Goal: Information Seeking & Learning: Learn about a topic

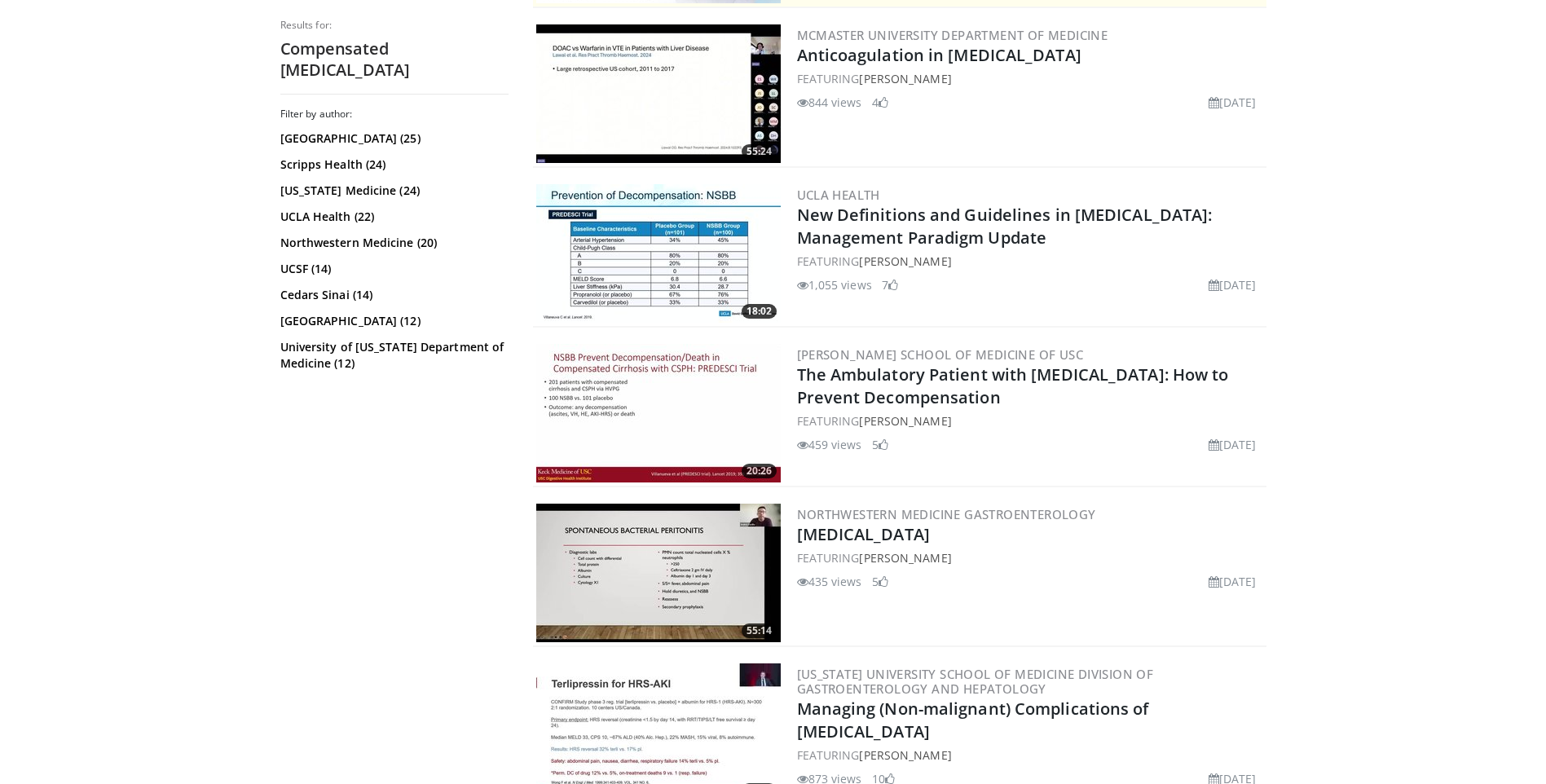
scroll to position [519, 0]
click at [907, 388] on link "The Ambulatory Patient with [MEDICAL_DATA]: How to Prevent Decompensation" at bounding box center [1013, 384] width 432 height 45
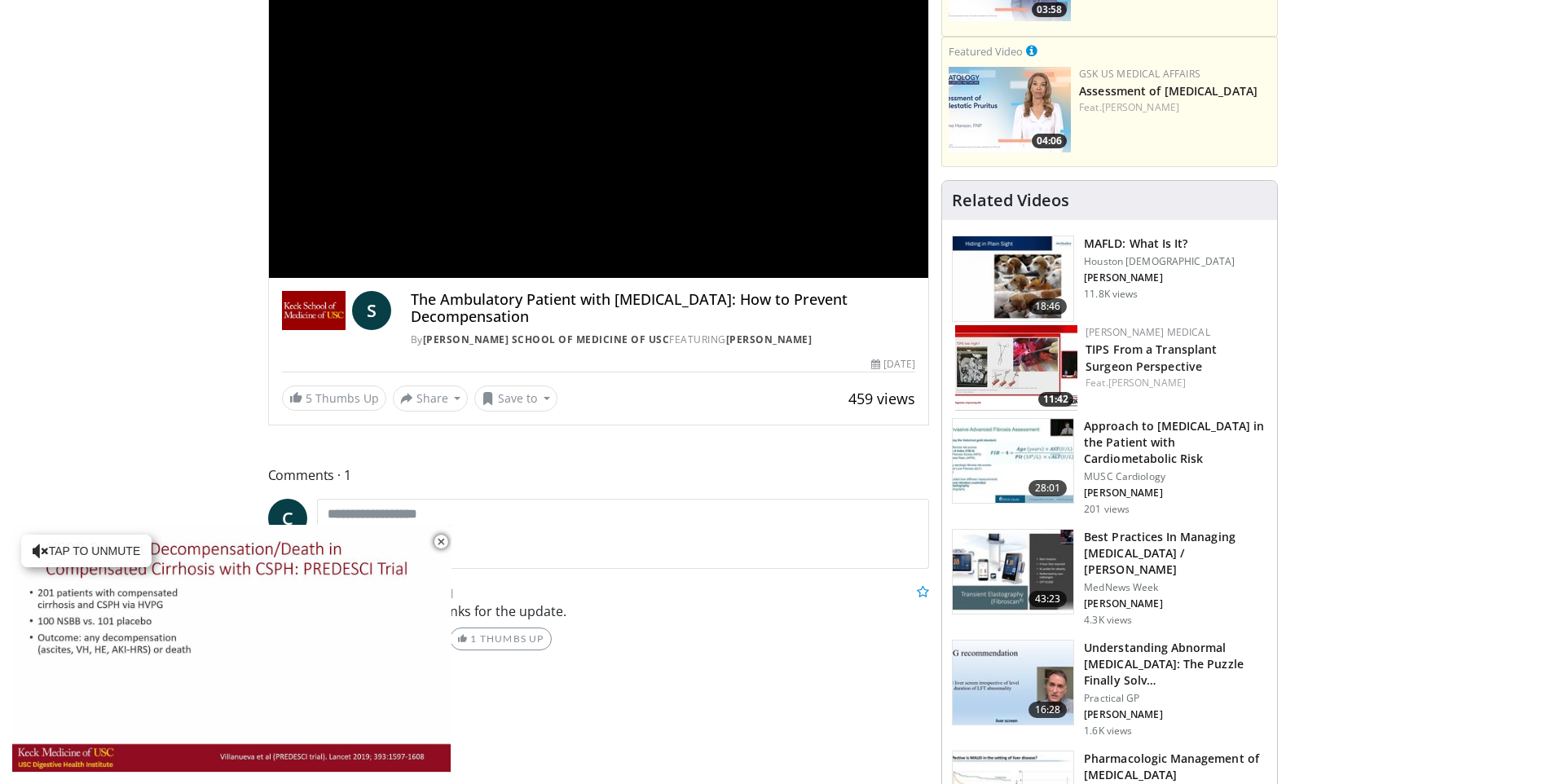
scroll to position [258, 0]
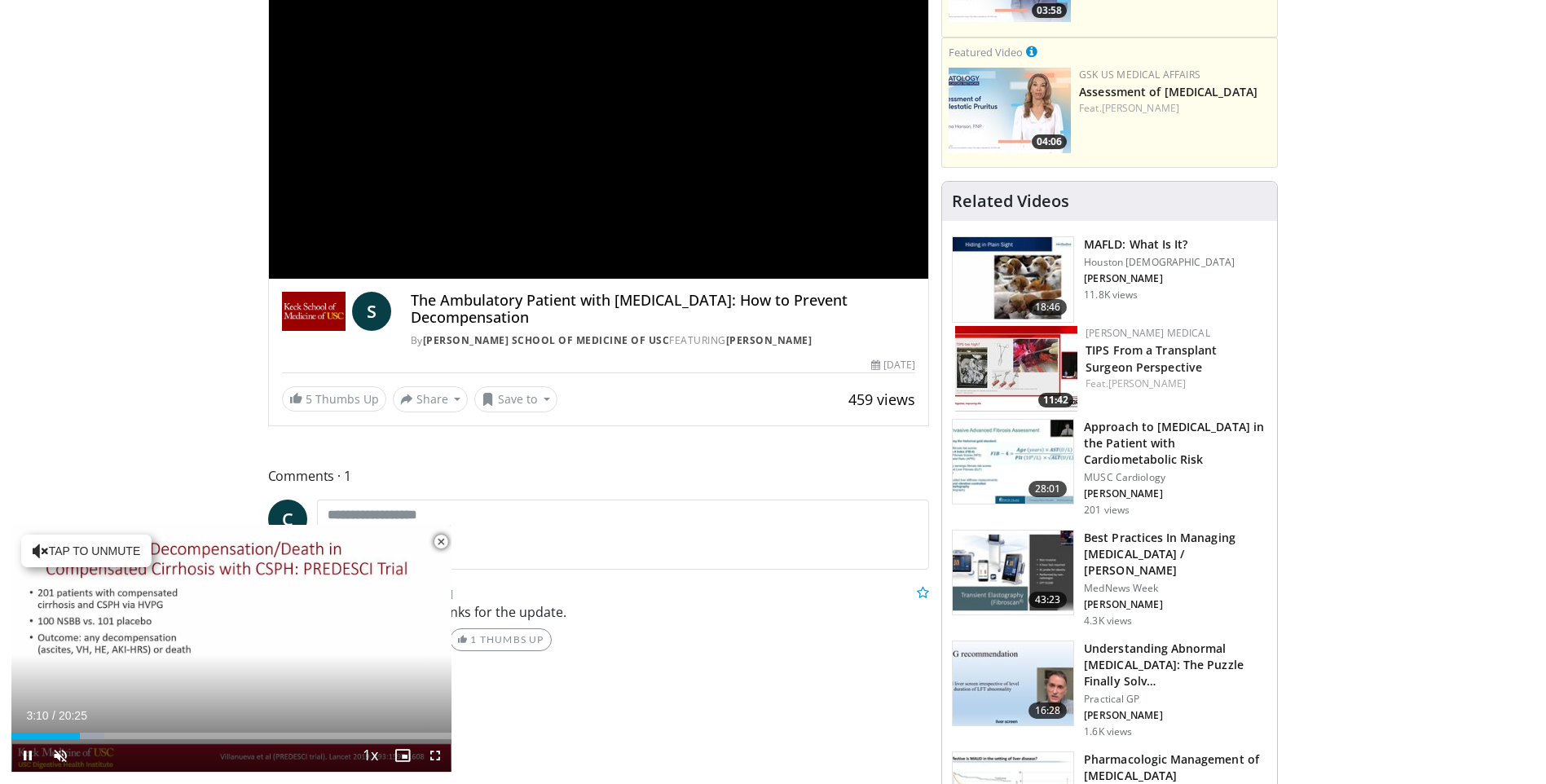
click at [444, 538] on span "Video Player" at bounding box center [440, 541] width 32 height 32
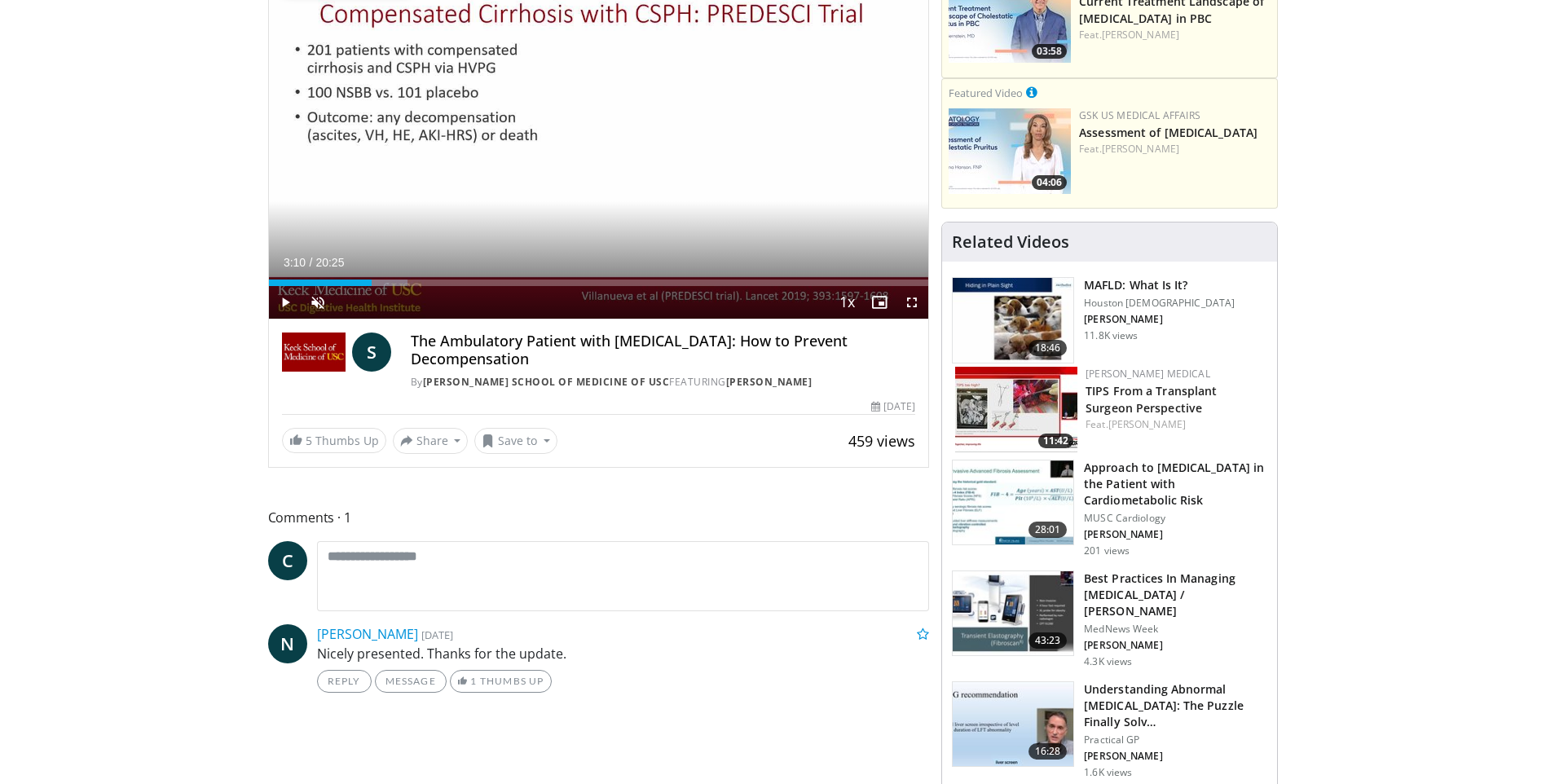
scroll to position [0, 0]
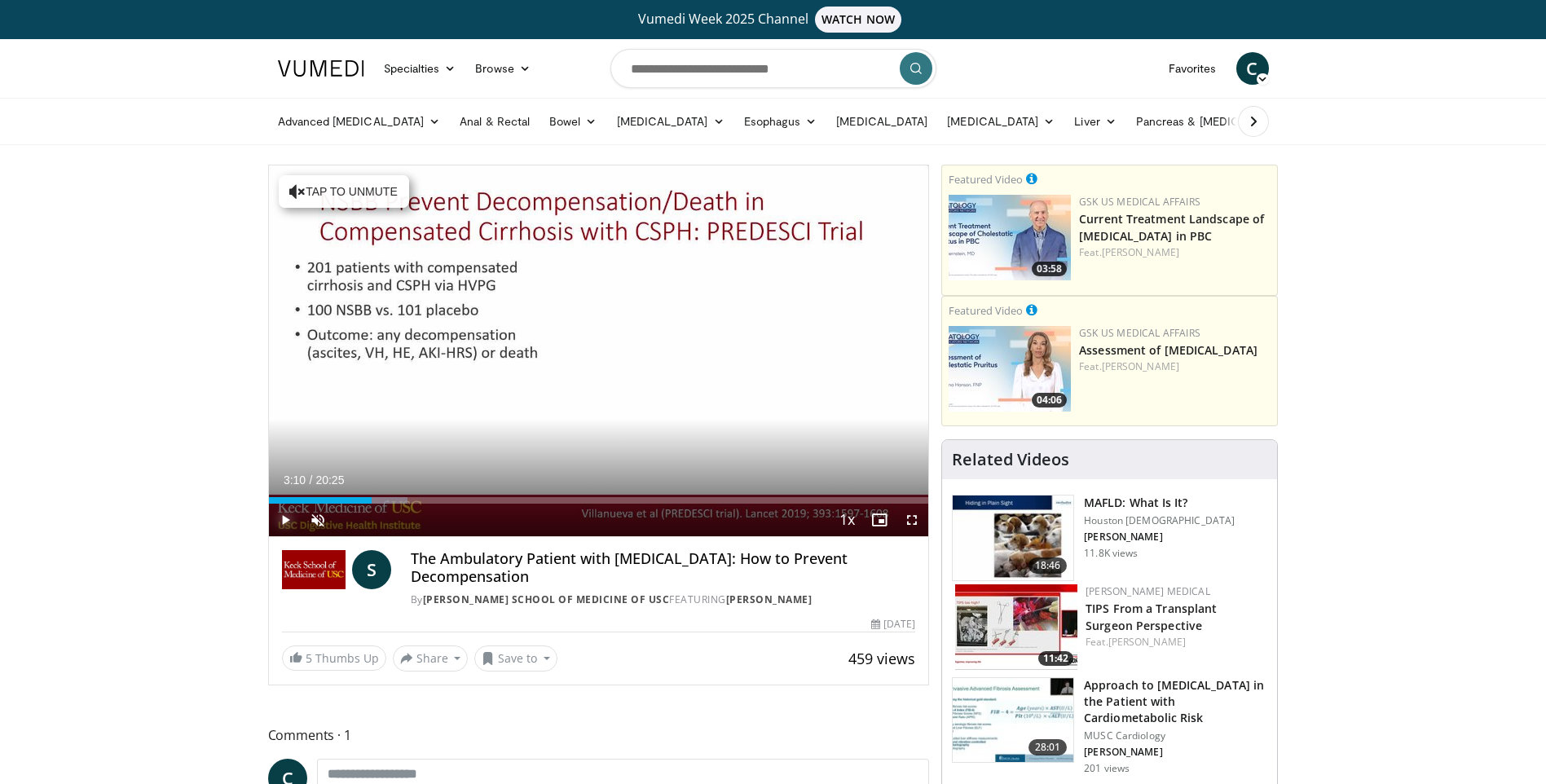
click at [281, 515] on span "Video Player" at bounding box center [285, 519] width 32 height 32
click at [320, 514] on span "Video Player" at bounding box center [318, 519] width 32 height 32
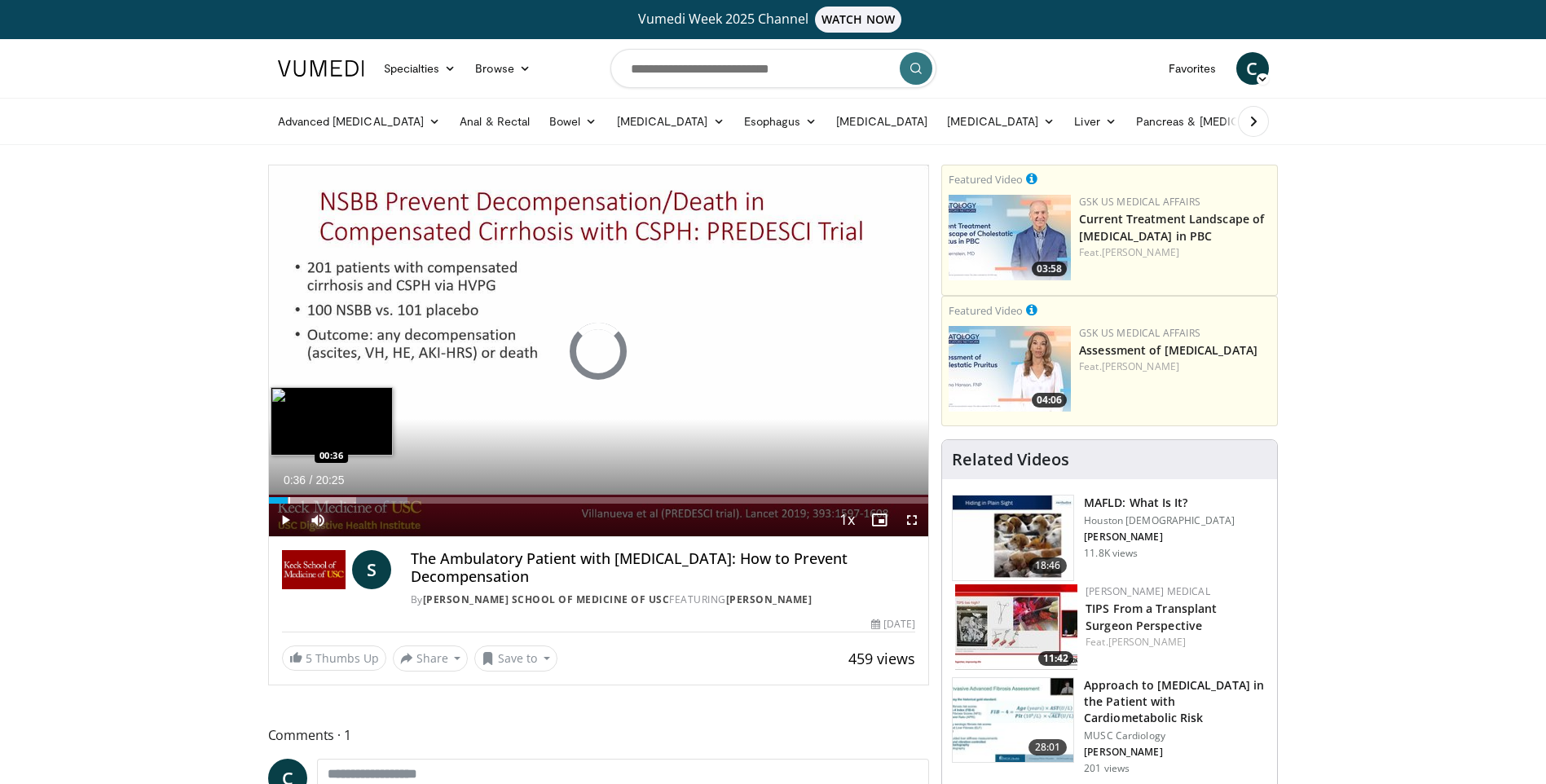
click at [288, 494] on div "Loaded : 21.05% 03:12 00:36" at bounding box center [599, 495] width 660 height 16
click at [913, 519] on span "Video Player" at bounding box center [912, 519] width 32 height 32
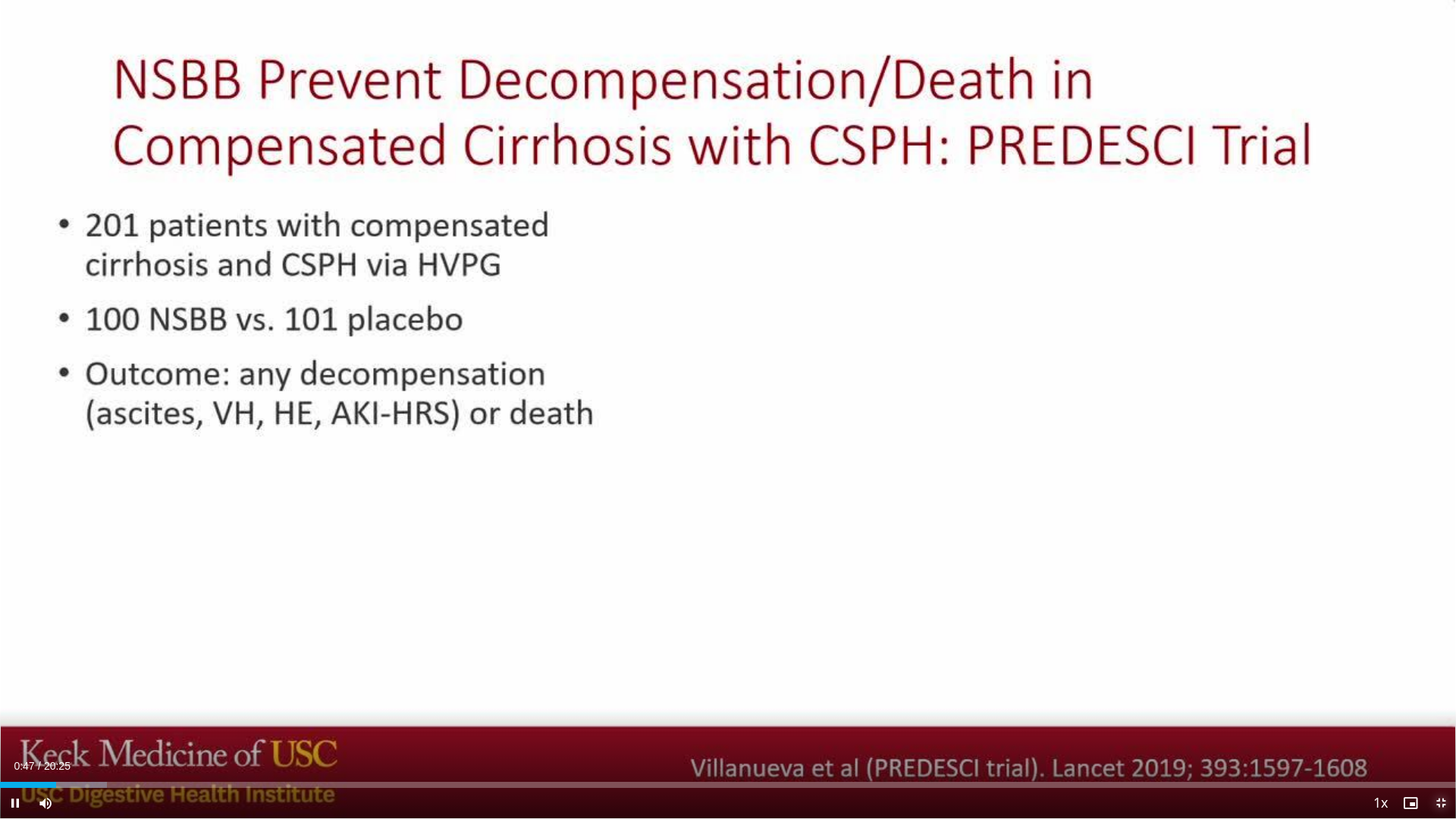
click at [1444, 729] on span "Video Player" at bounding box center [1440, 803] width 30 height 30
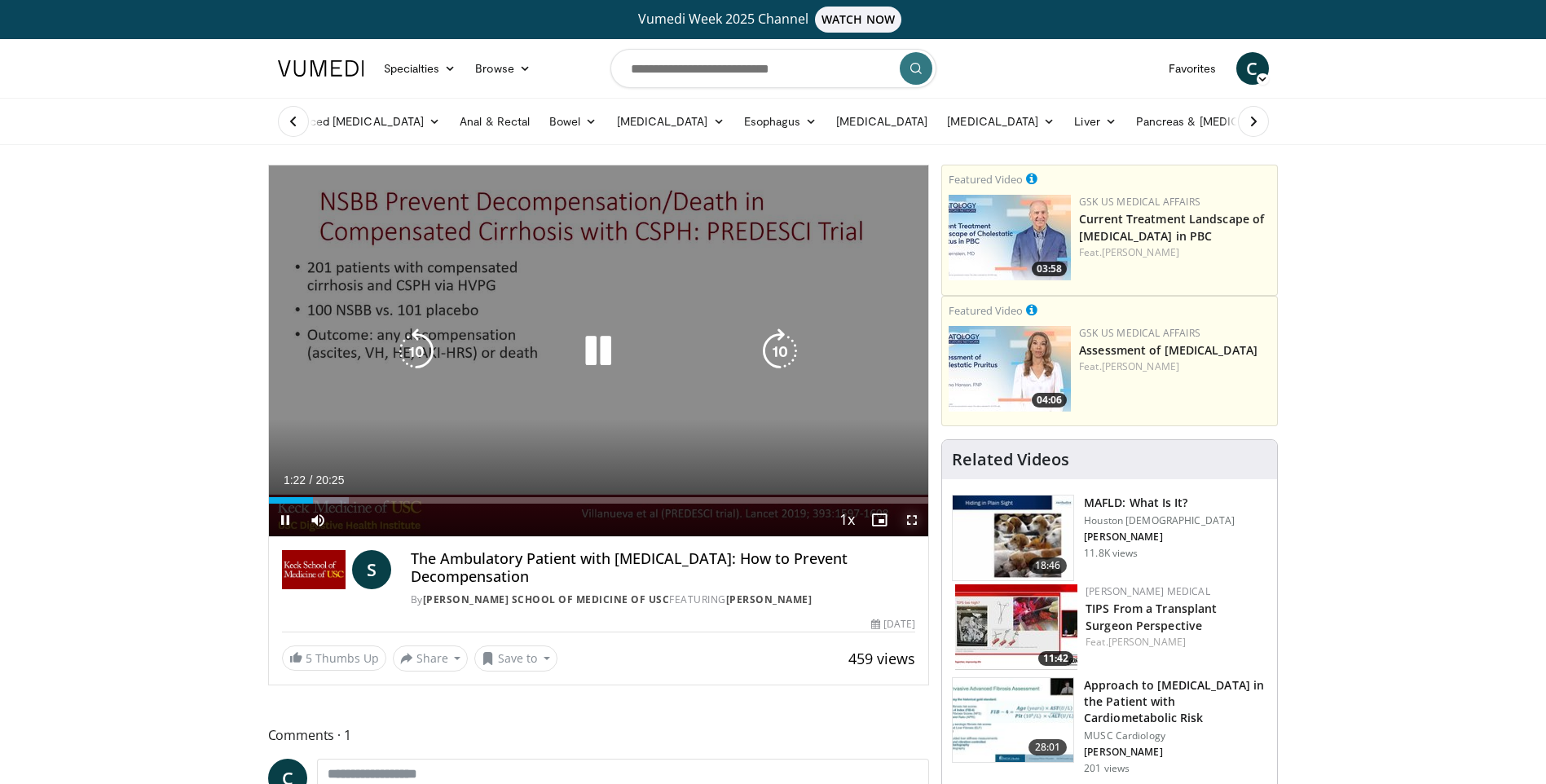
drag, startPoint x: 911, startPoint y: 509, endPoint x: 913, endPoint y: 568, distance: 59.0
click at [911, 509] on span "Video Player" at bounding box center [912, 519] width 32 height 32
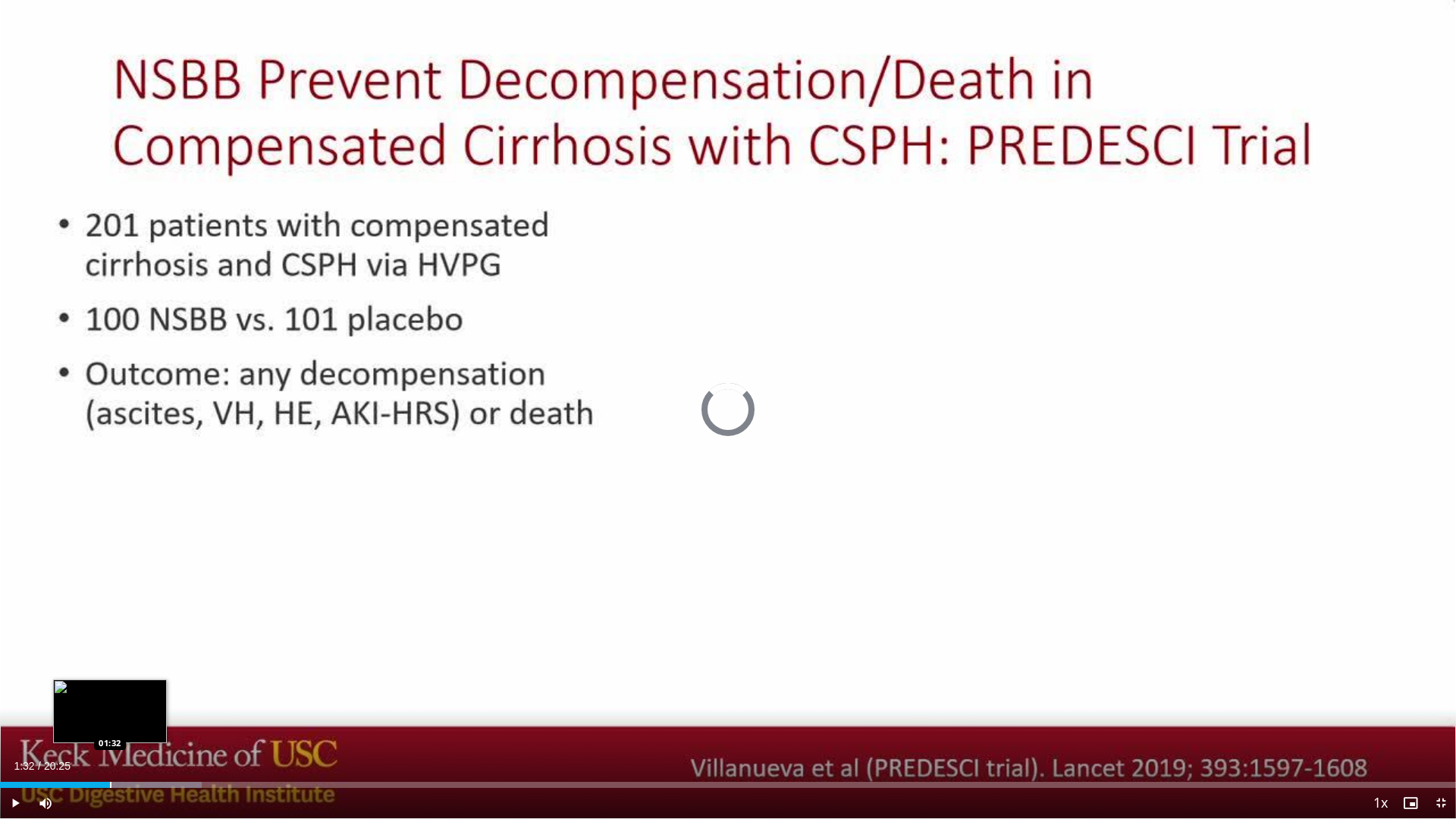
click at [110, 729] on div "Loaded : 13.88% 01:32 01:32" at bounding box center [728, 781] width 1456 height 15
click at [82, 729] on div "Loaded : 13.88% 01:33 01:09" at bounding box center [728, 781] width 1456 height 15
click at [60, 729] on div "Progress Bar" at bounding box center [61, 785] width 2 height 6
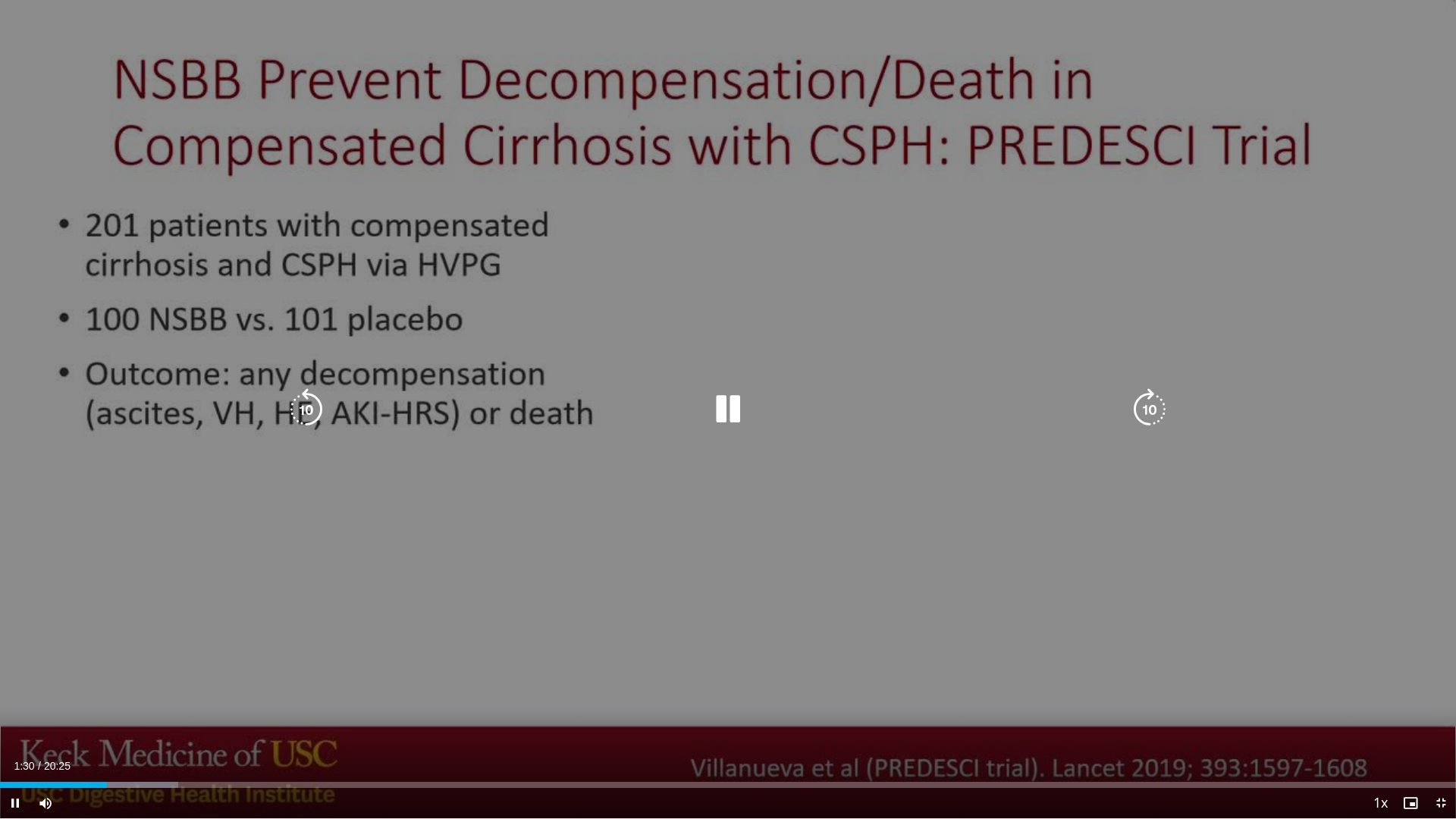
click at [728, 420] on icon "Video Player" at bounding box center [728, 410] width 42 height 42
click at [720, 407] on icon "Video Player" at bounding box center [728, 410] width 42 height 42
click at [721, 551] on div "10 seconds Tap to unmute" at bounding box center [728, 409] width 1456 height 818
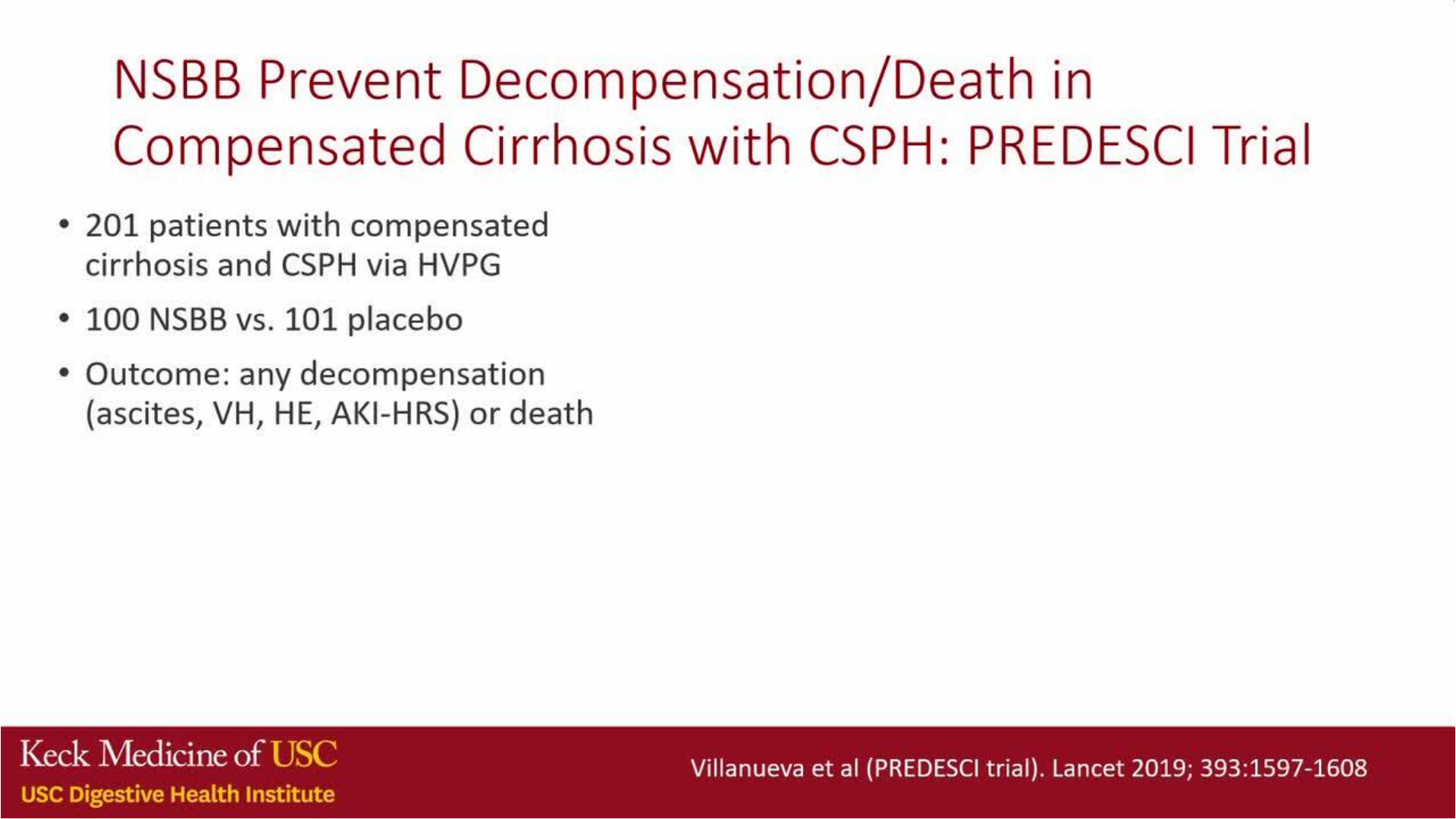
click at [721, 551] on div "10 seconds Tap to unmute" at bounding box center [728, 409] width 1456 height 818
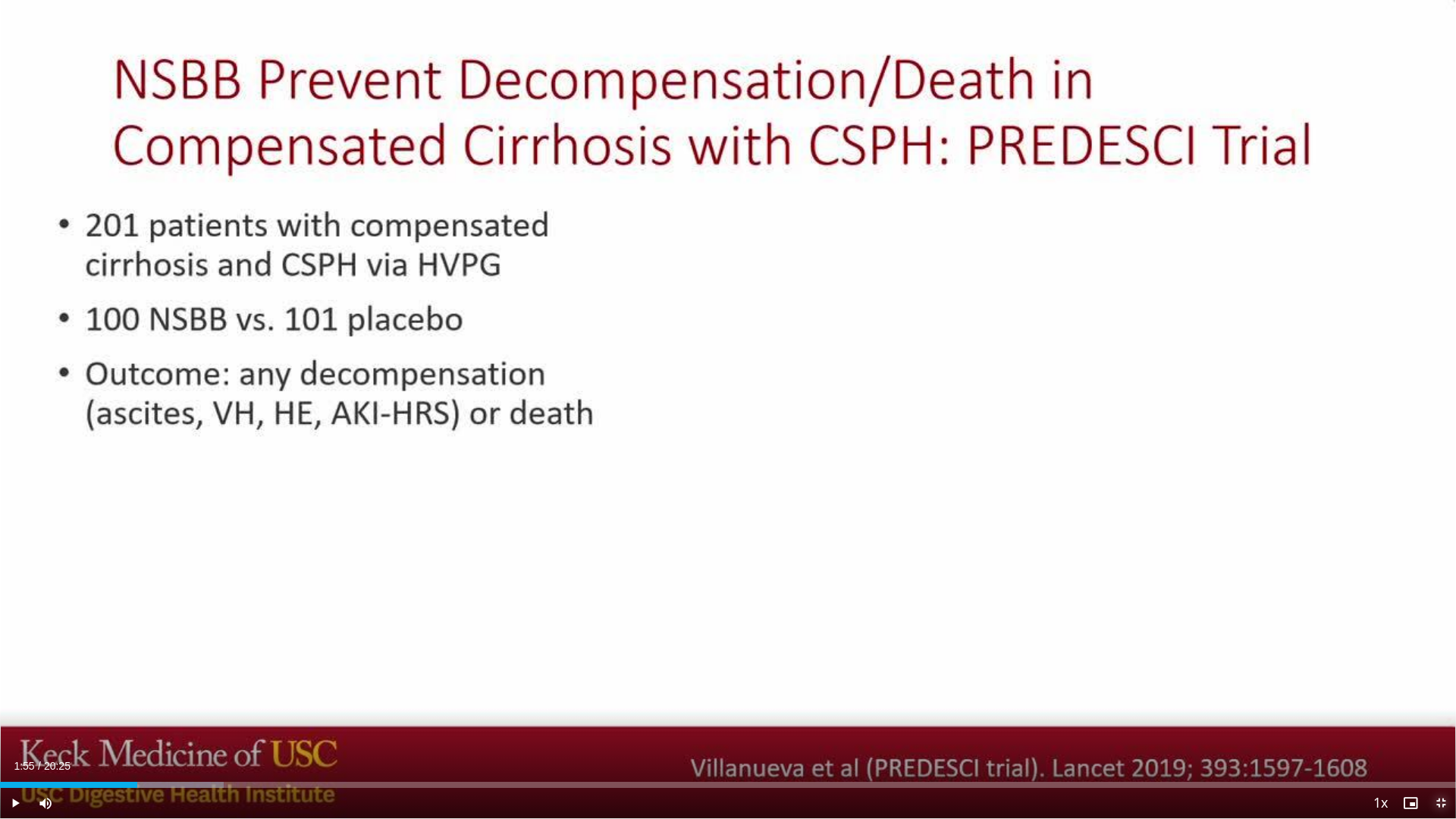
click at [1439, 729] on span "Video Player" at bounding box center [1440, 803] width 30 height 30
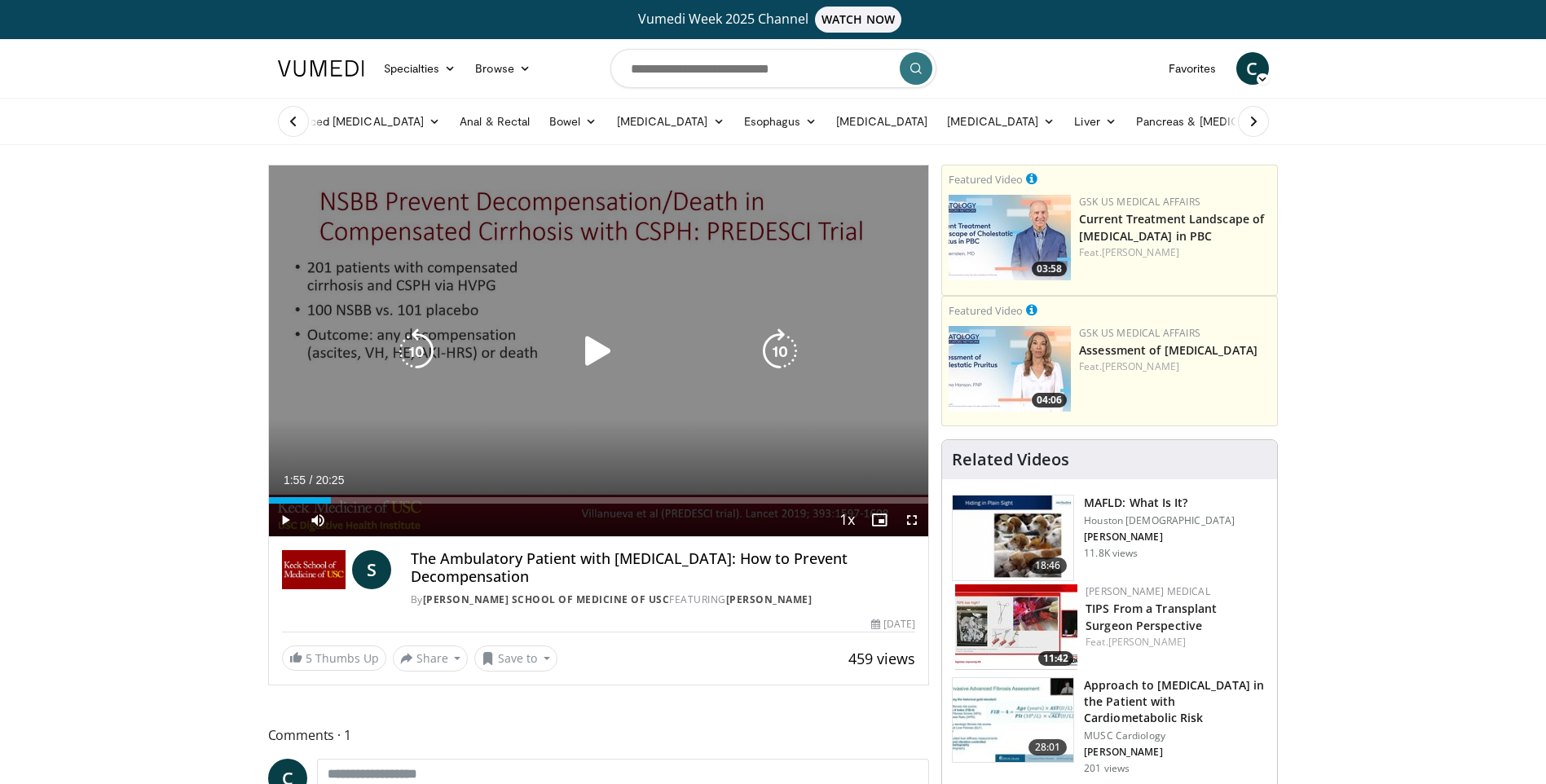
click at [586, 360] on icon "Video Player" at bounding box center [598, 351] width 46 height 46
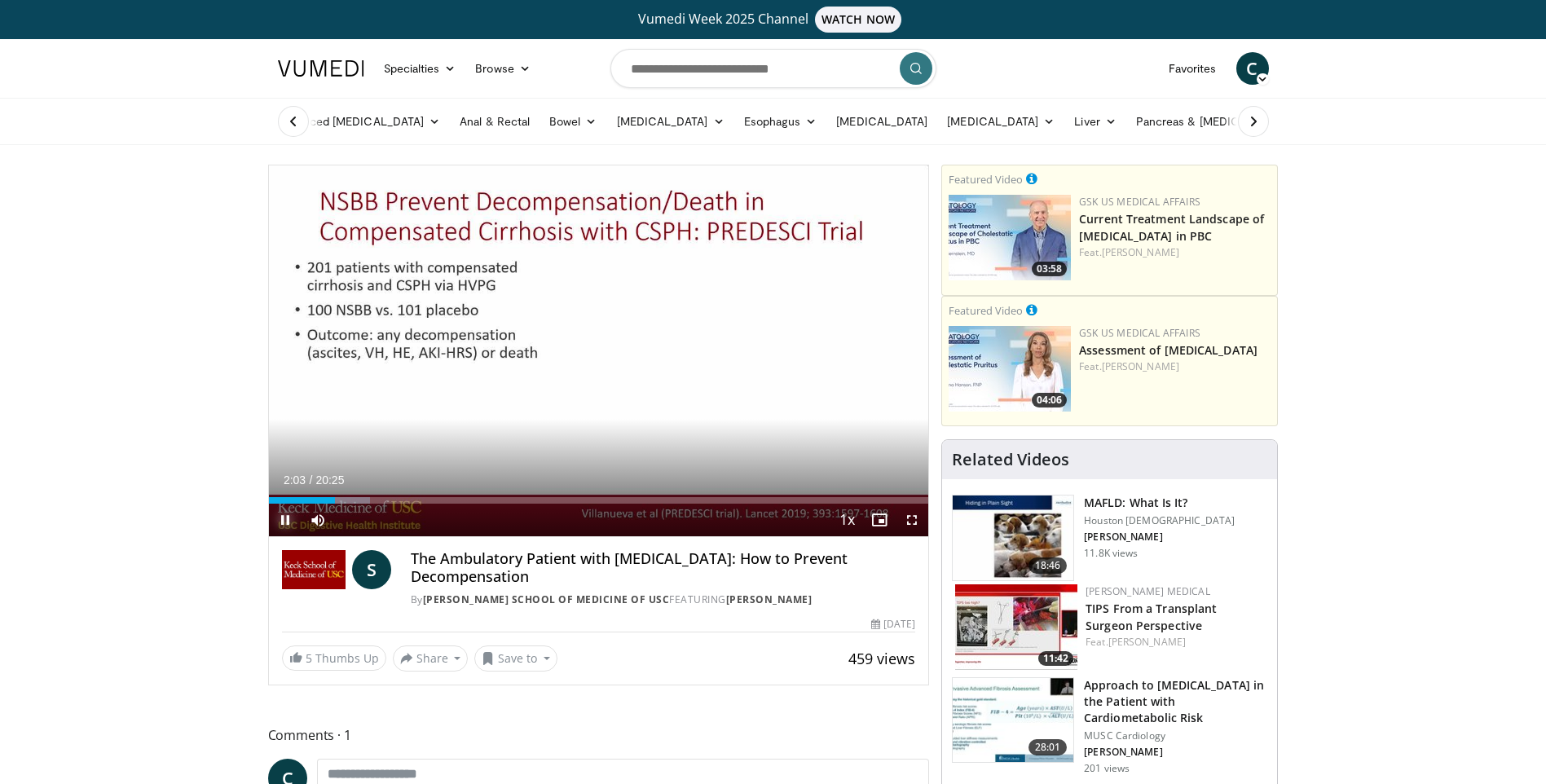
click at [290, 518] on span "Video Player" at bounding box center [285, 519] width 32 height 32
click at [287, 522] on span "Video Player" at bounding box center [285, 519] width 32 height 32
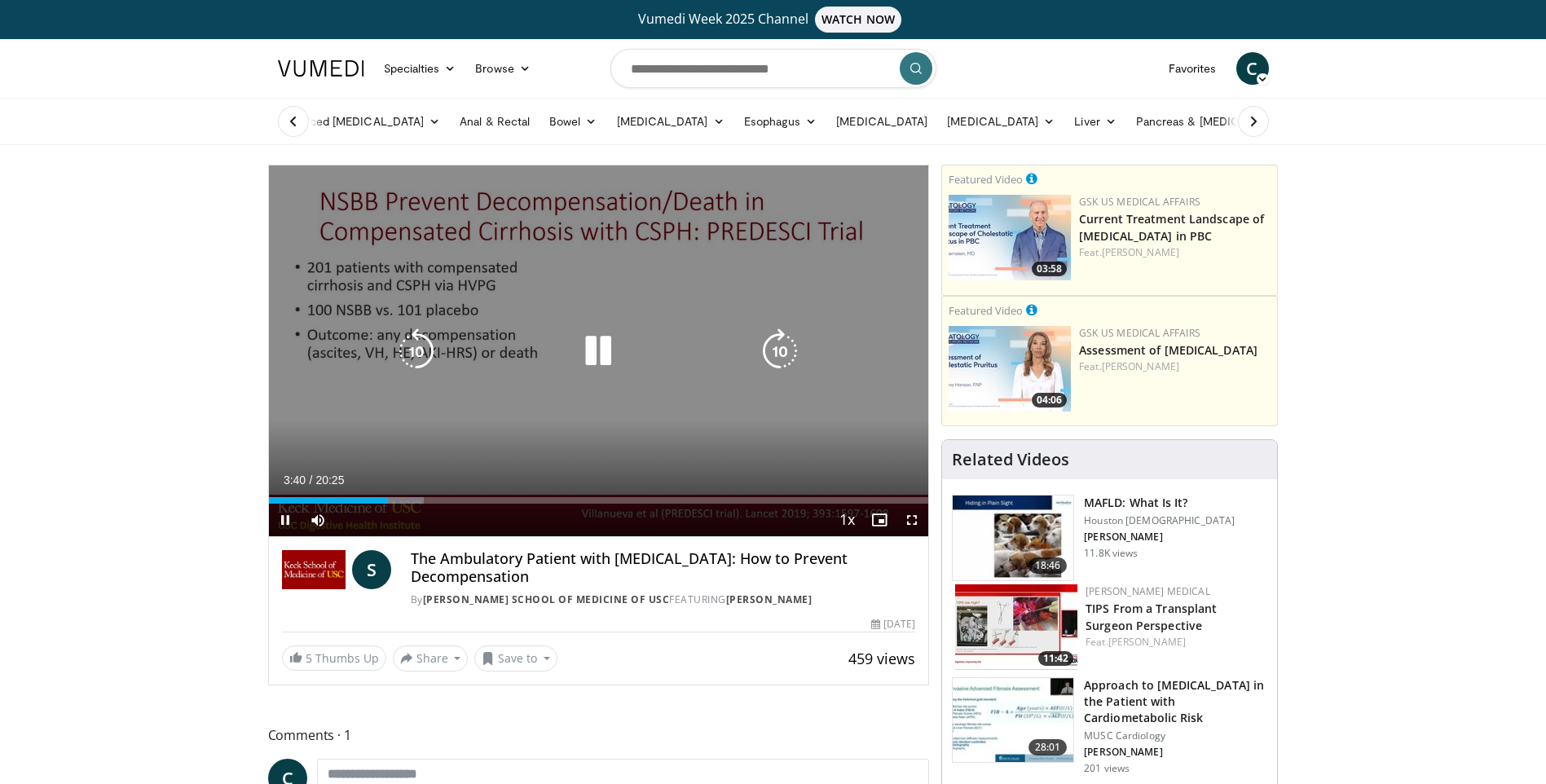
click at [775, 350] on icon "Video Player" at bounding box center [780, 351] width 46 height 46
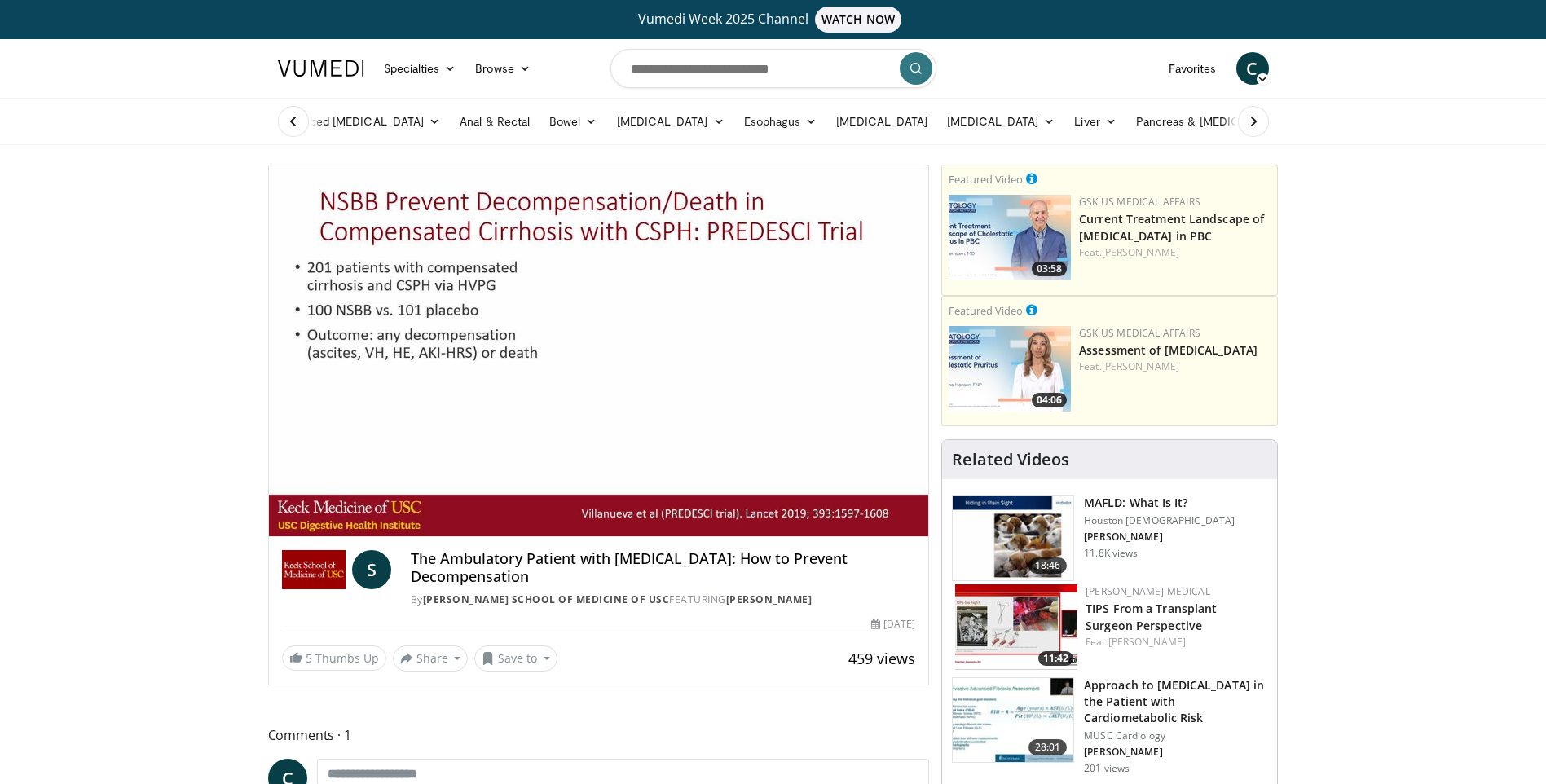
click at [775, 350] on div "20 seconds Tap to unmute" at bounding box center [599, 351] width 660 height 371
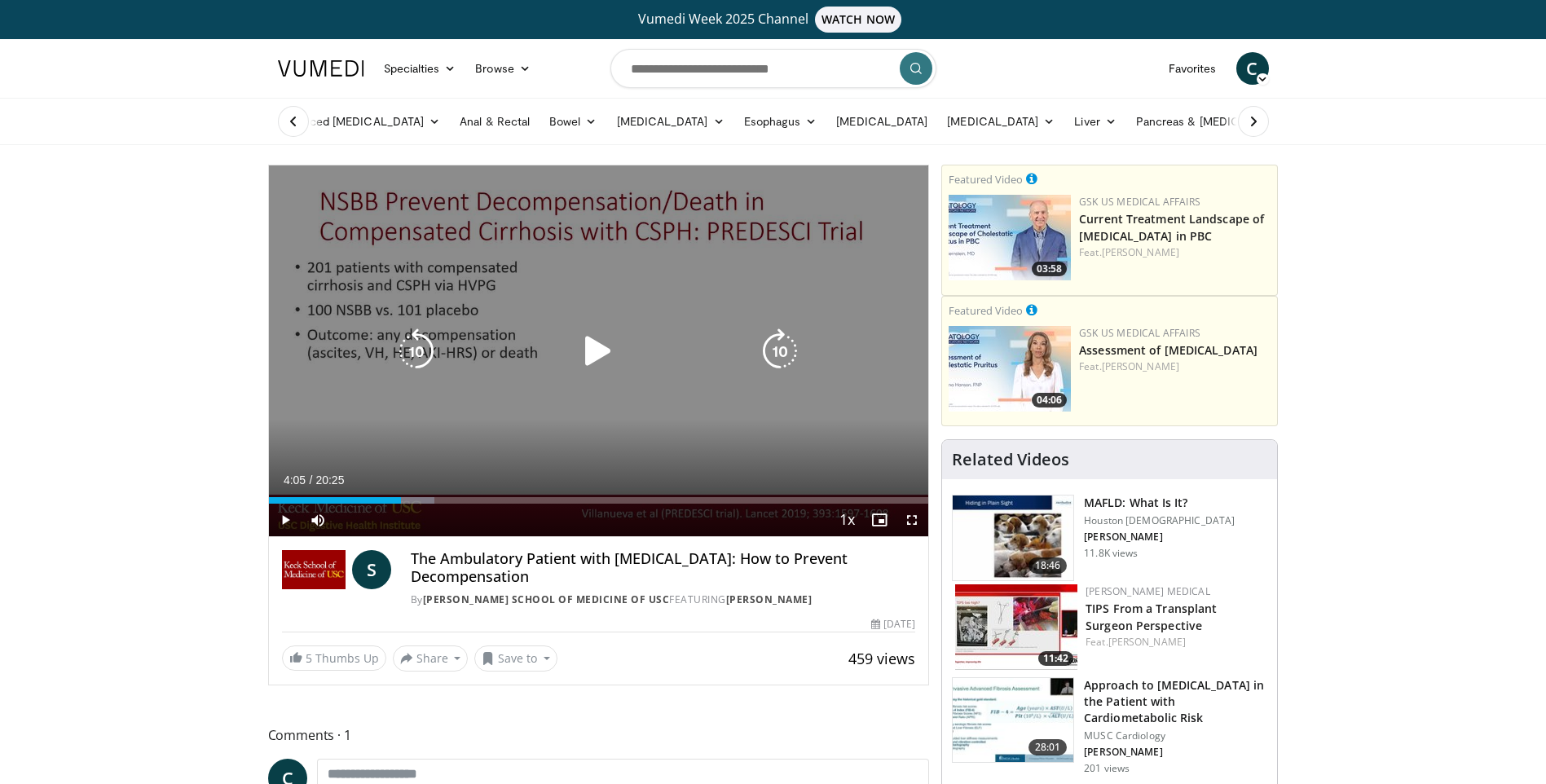
click at [763, 345] on icon "Video Player" at bounding box center [780, 351] width 46 height 46
click at [594, 344] on icon "Video Player" at bounding box center [598, 351] width 46 height 46
click at [784, 342] on icon "Video Player" at bounding box center [780, 351] width 46 height 46
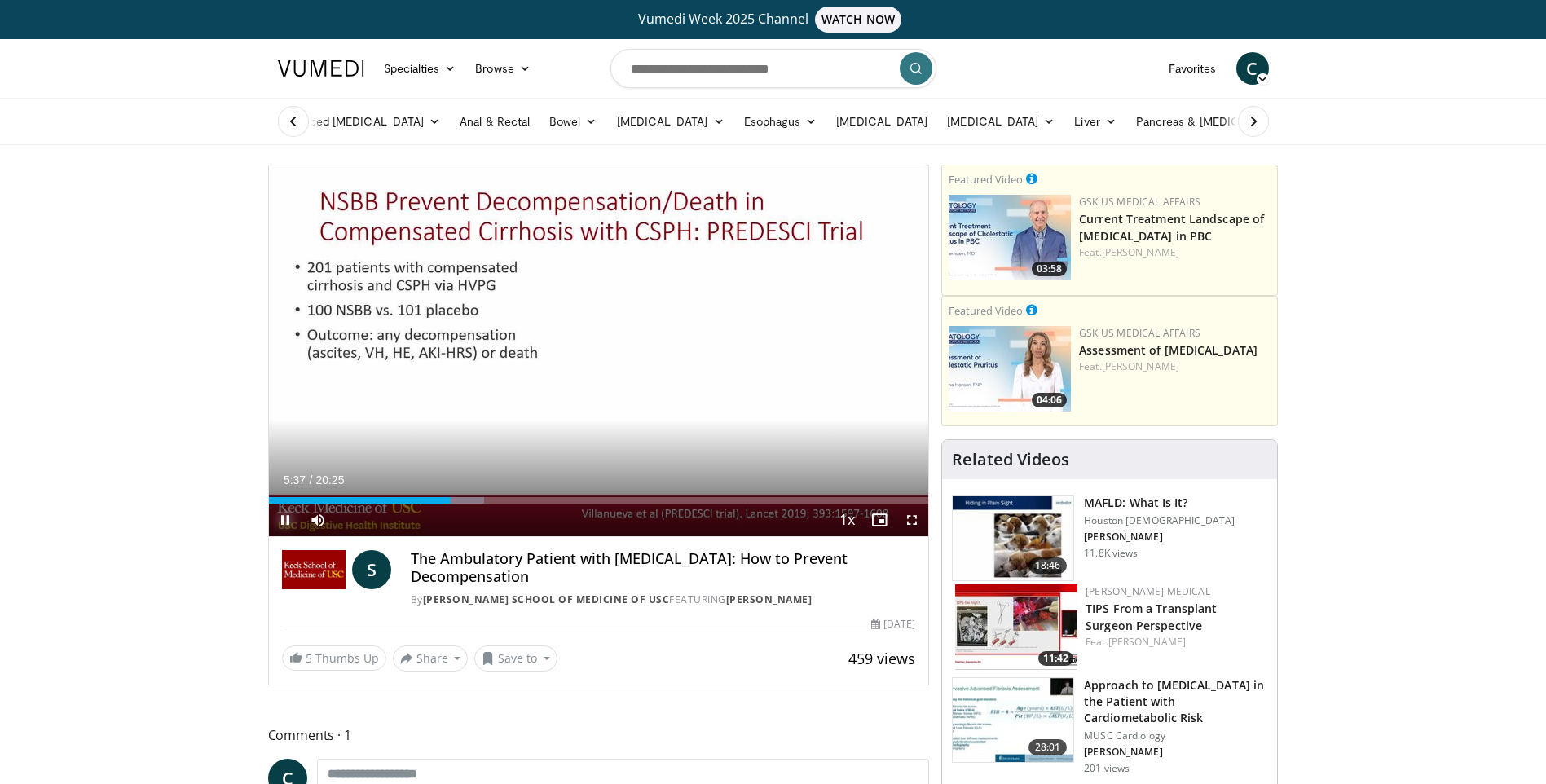
click at [294, 510] on span "Video Player" at bounding box center [285, 519] width 32 height 32
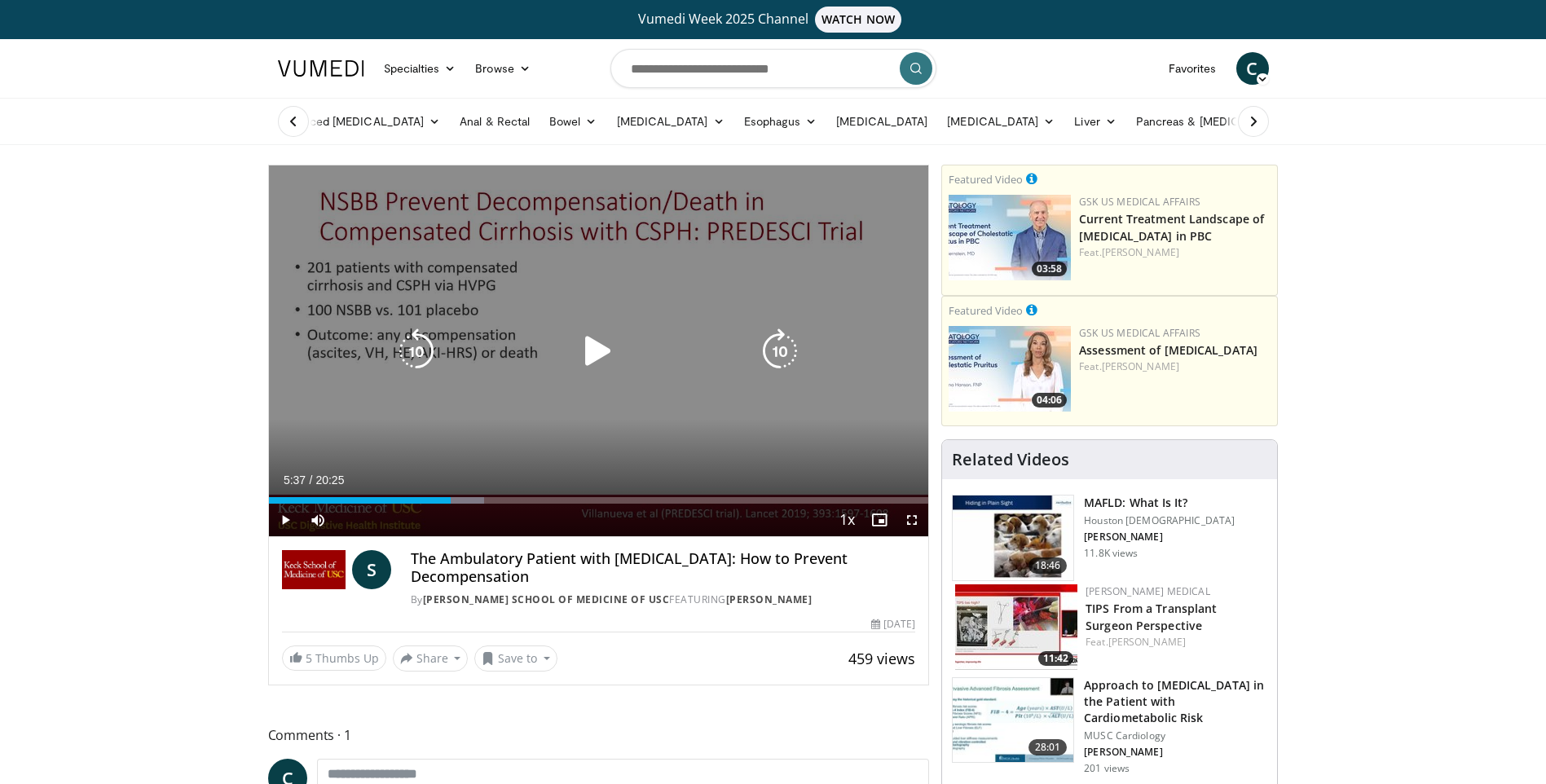
click at [600, 355] on icon "Video Player" at bounding box center [598, 351] width 46 height 46
click at [586, 353] on icon "Video Player" at bounding box center [598, 351] width 46 height 46
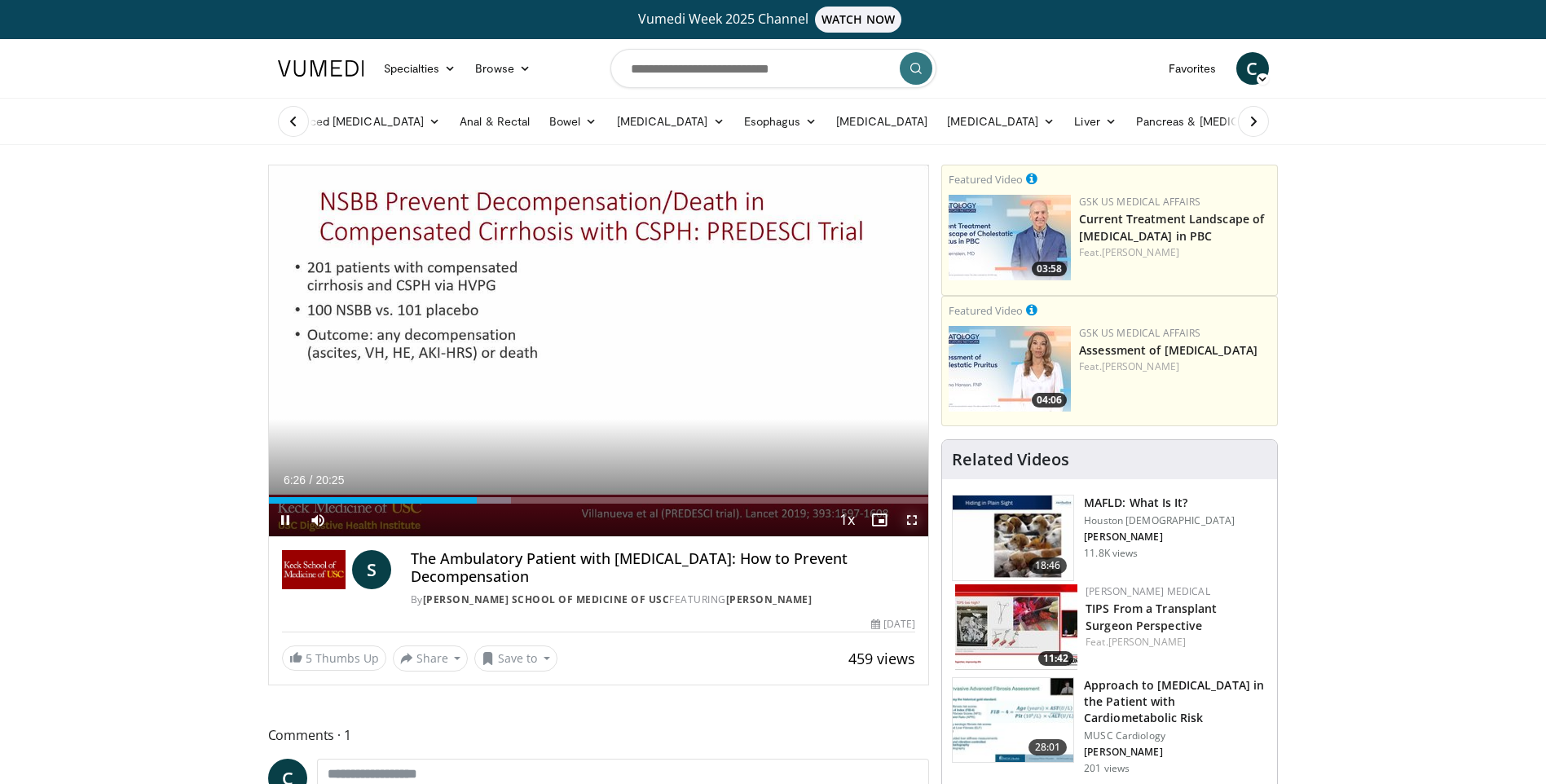
click at [908, 517] on span "Video Player" at bounding box center [912, 519] width 32 height 32
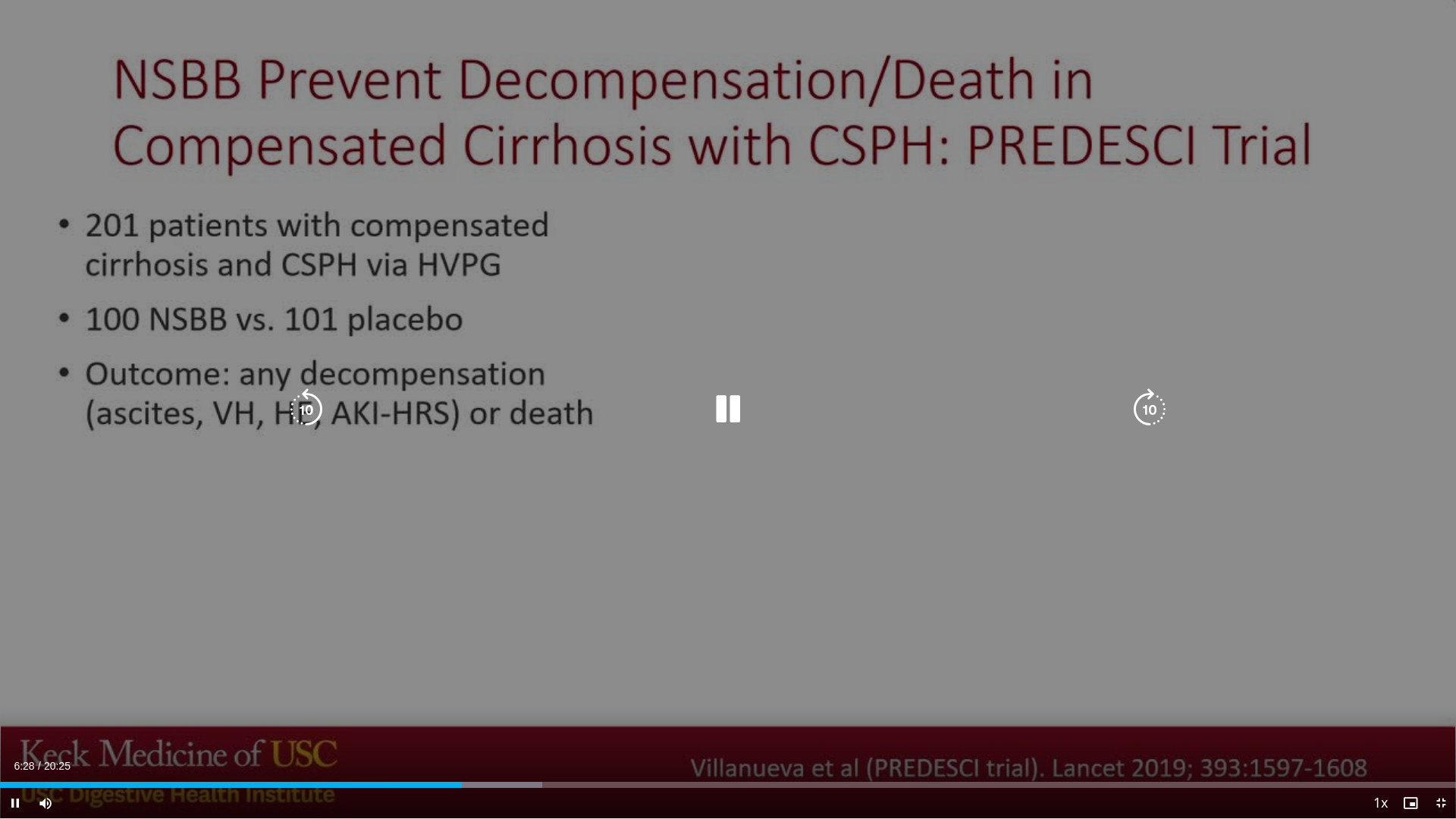
click at [967, 354] on div "10 seconds Tap to unmute" at bounding box center [728, 409] width 1456 height 818
click at [317, 389] on icon "Video Player" at bounding box center [306, 410] width 42 height 42
click at [715, 407] on icon "Video Player" at bounding box center [728, 410] width 42 height 42
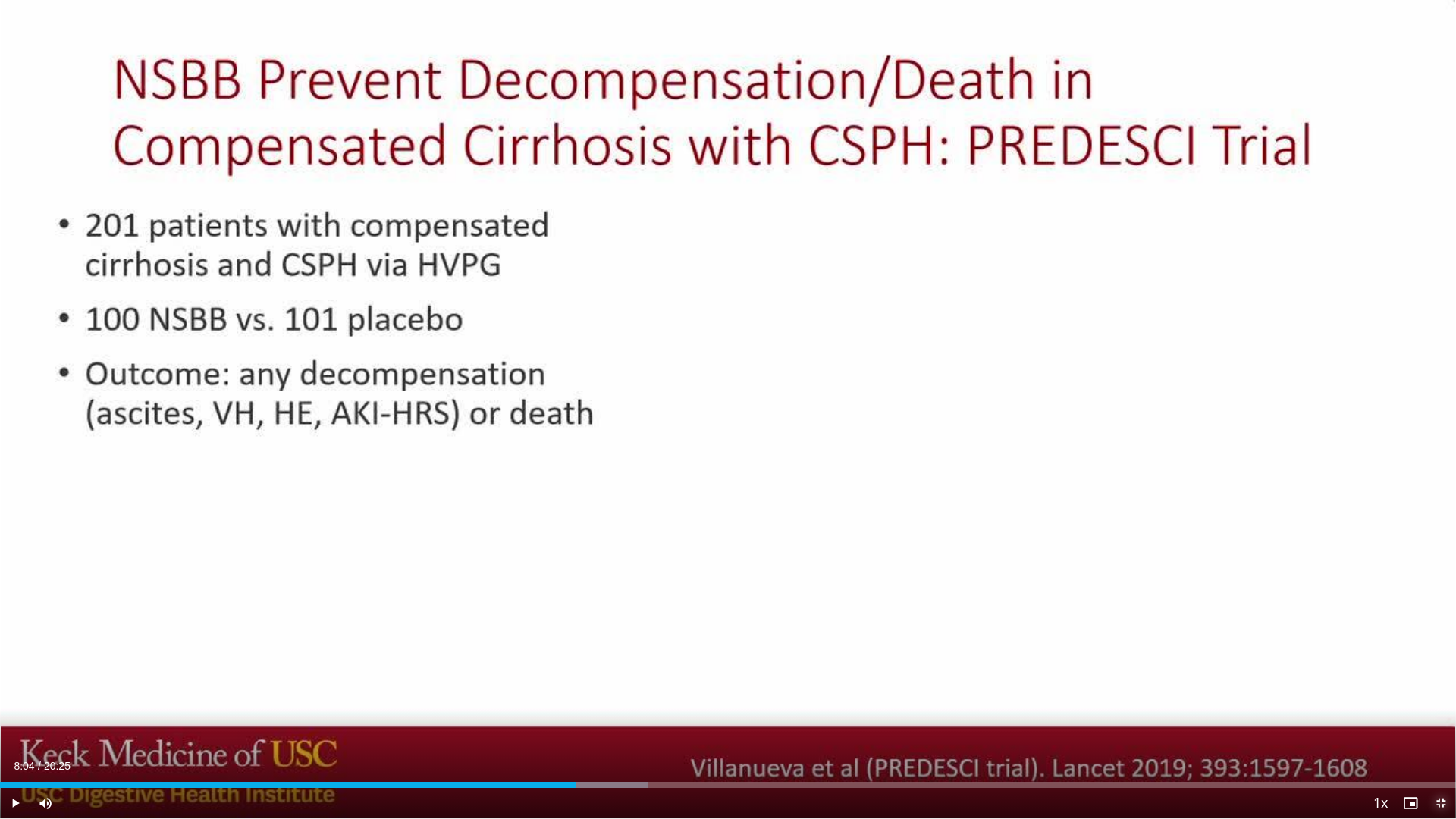
click at [1440, 729] on span "Video Player" at bounding box center [1440, 803] width 30 height 30
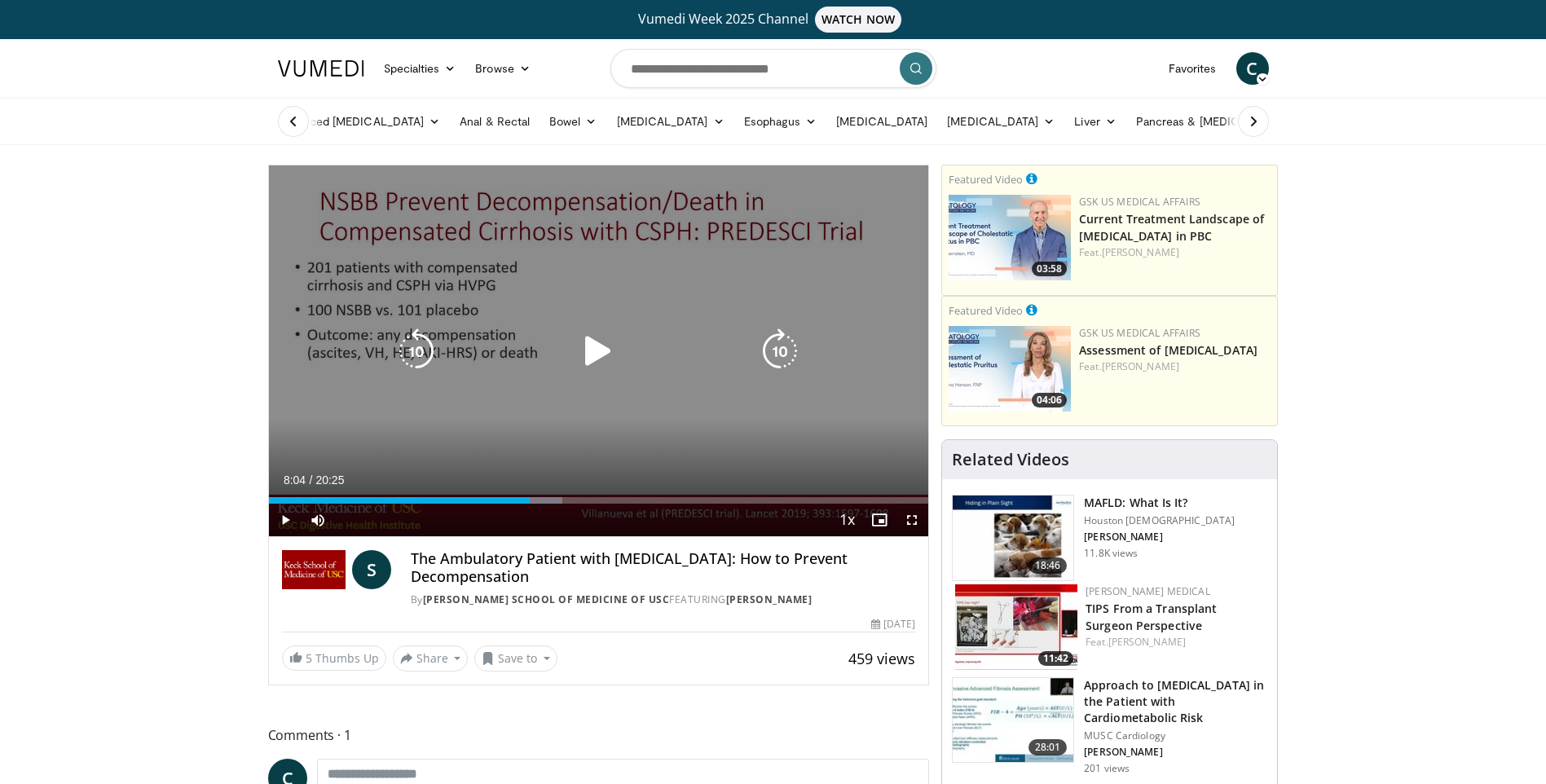
click at [614, 350] on icon "Video Player" at bounding box center [598, 351] width 46 height 46
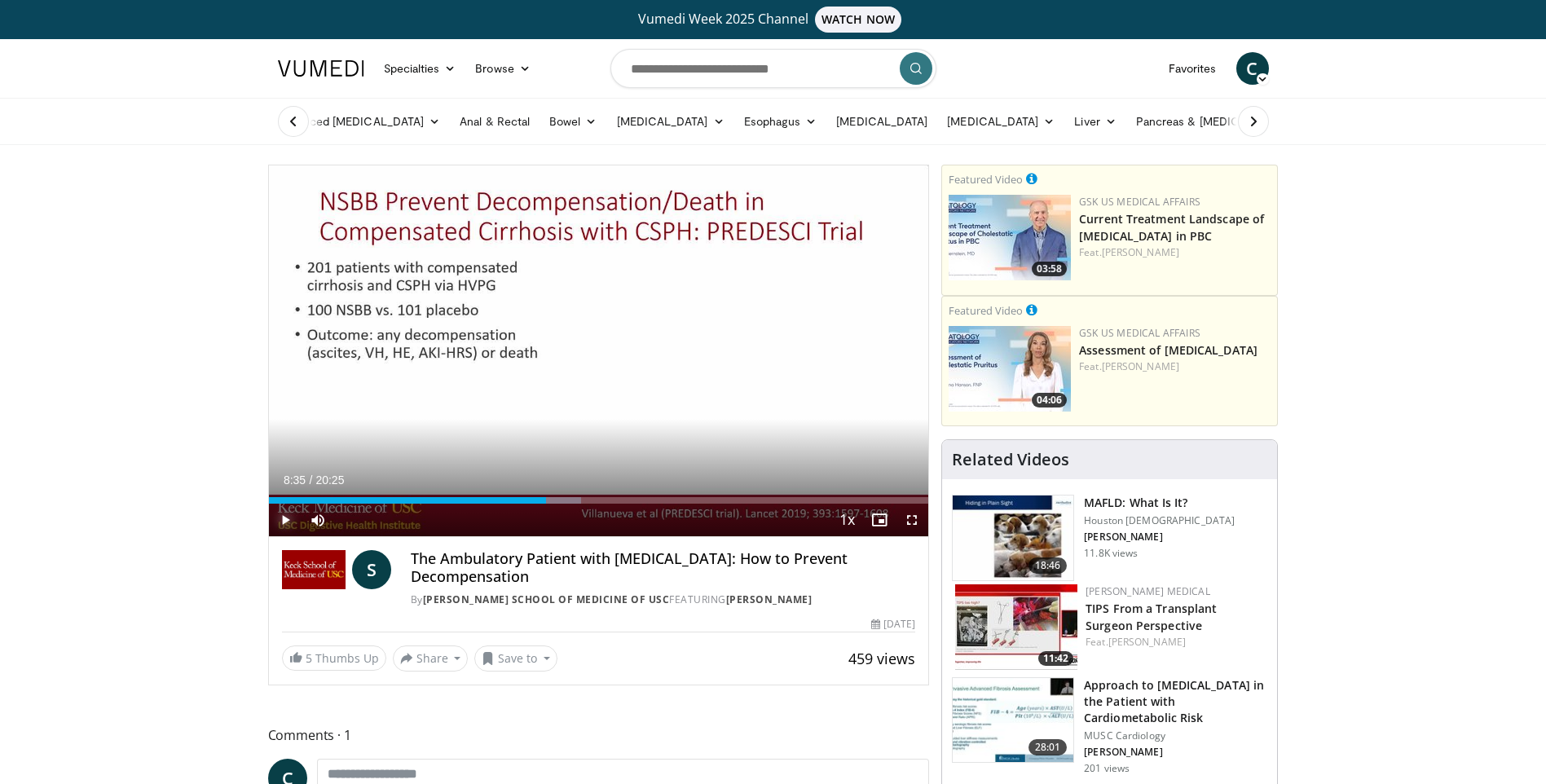
click at [282, 517] on span "Video Player" at bounding box center [285, 519] width 32 height 32
click at [569, 497] on div "Progress Bar" at bounding box center [569, 500] width 2 height 6
click at [579, 502] on div "Progress Bar" at bounding box center [580, 500] width 2 height 6
click at [590, 500] on div "Progress Bar" at bounding box center [590, 500] width 2 height 6
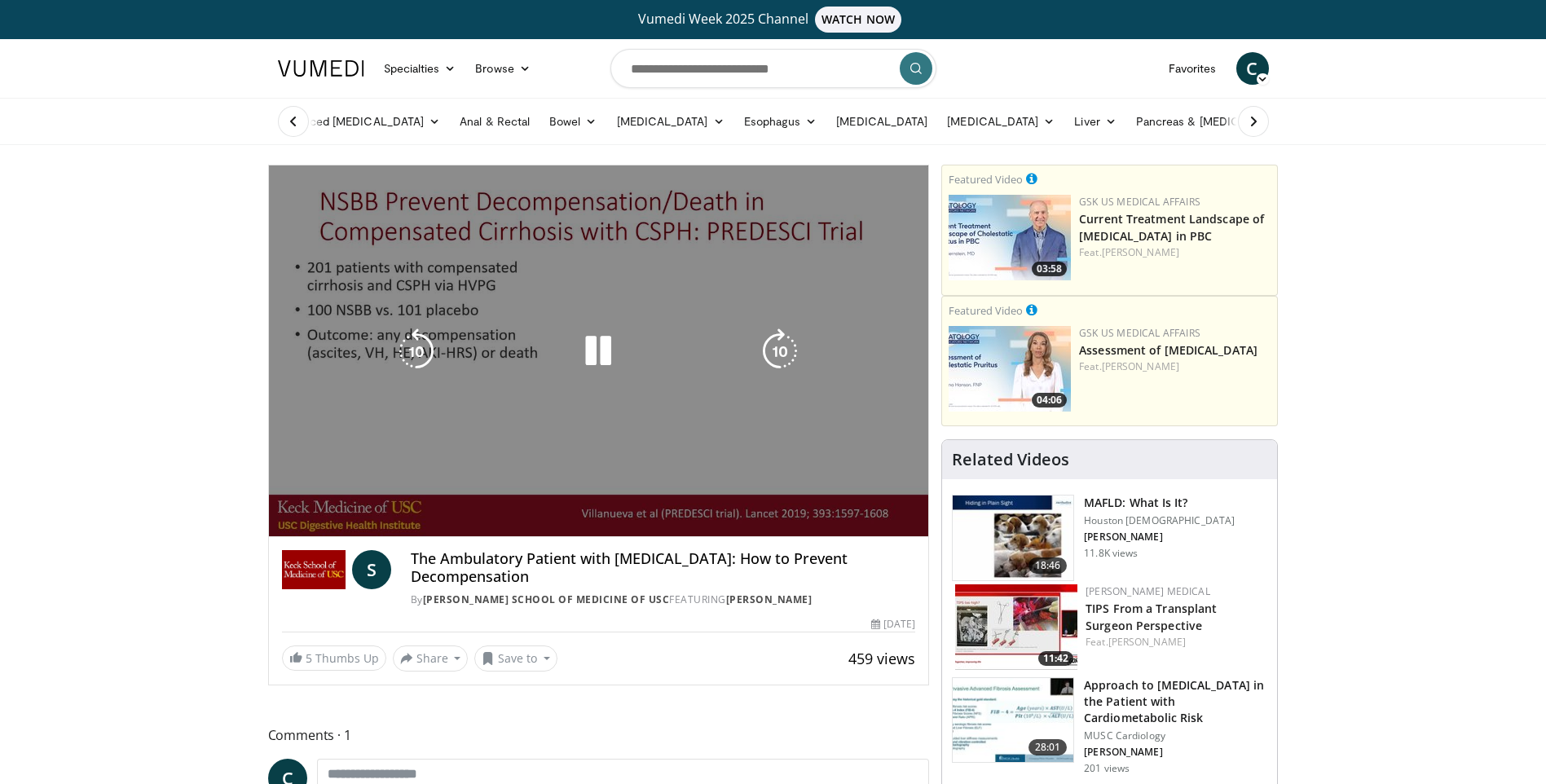
click at [609, 499] on video-js "**********" at bounding box center [599, 352] width 660 height 372
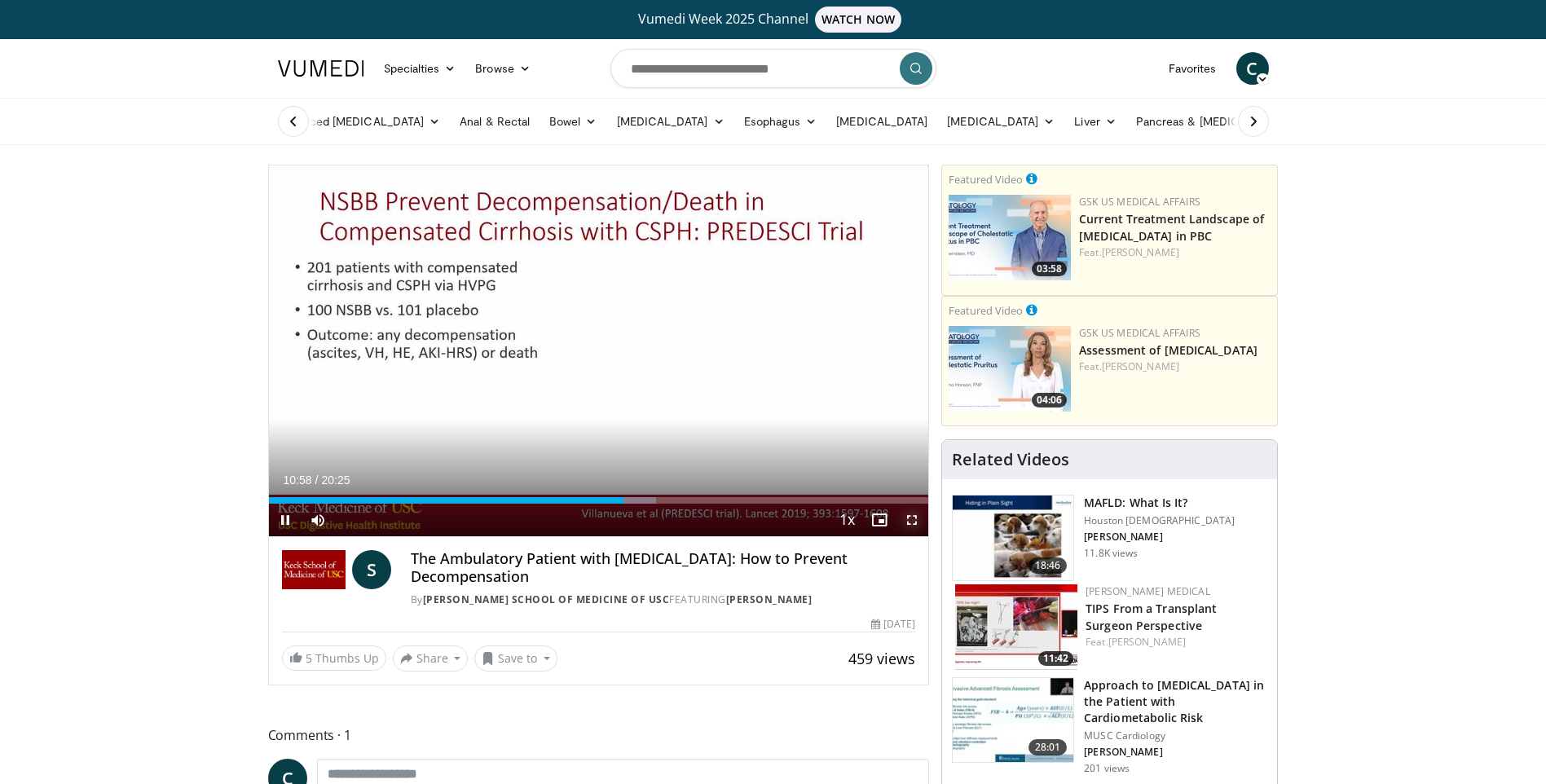
click at [911, 524] on span "Video Player" at bounding box center [912, 519] width 32 height 32
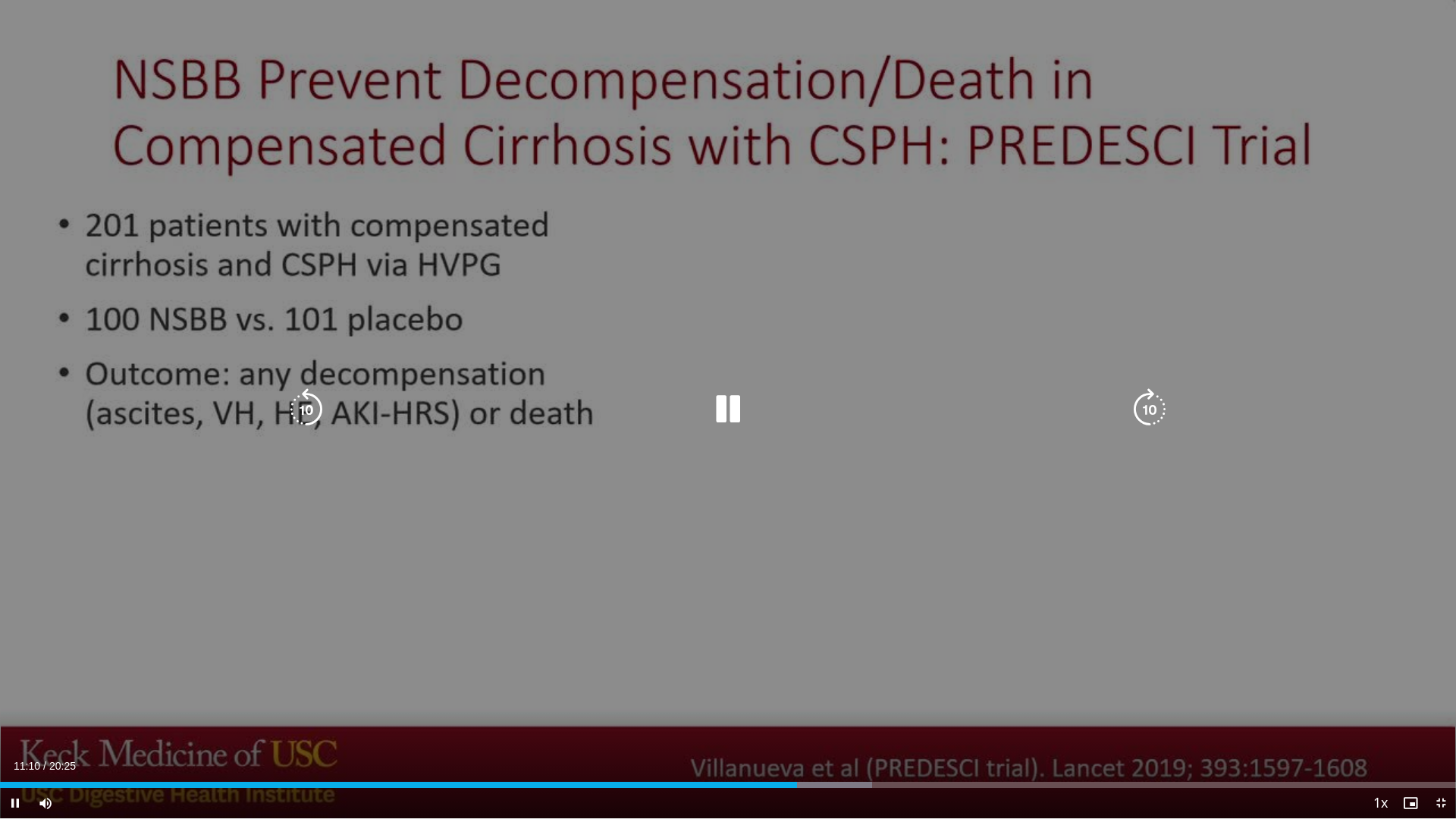
click at [734, 411] on icon "Video Player" at bounding box center [728, 410] width 42 height 42
click at [736, 414] on icon "Video Player" at bounding box center [728, 410] width 42 height 42
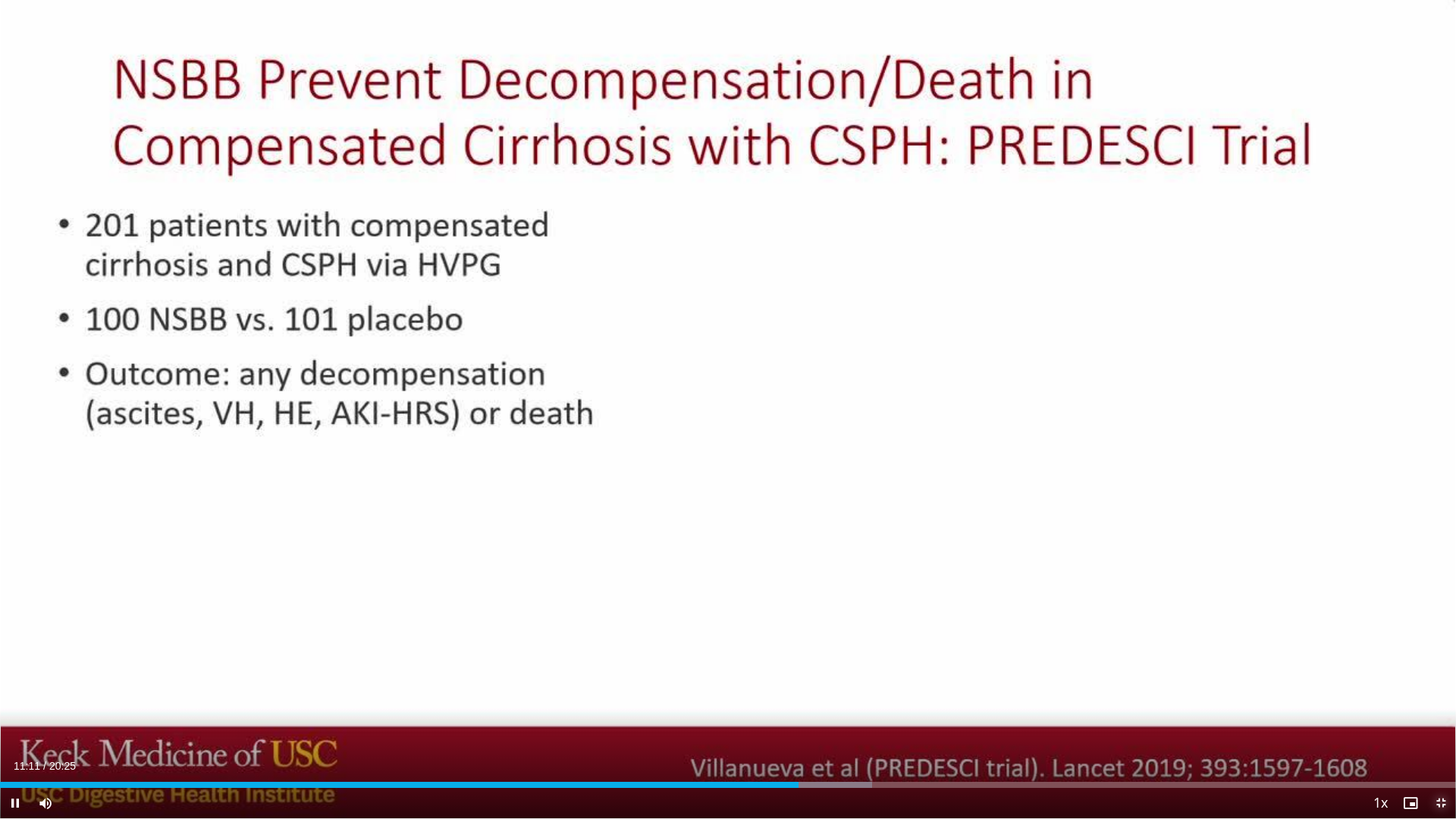
click at [1443, 729] on span "Video Player" at bounding box center [1440, 803] width 30 height 30
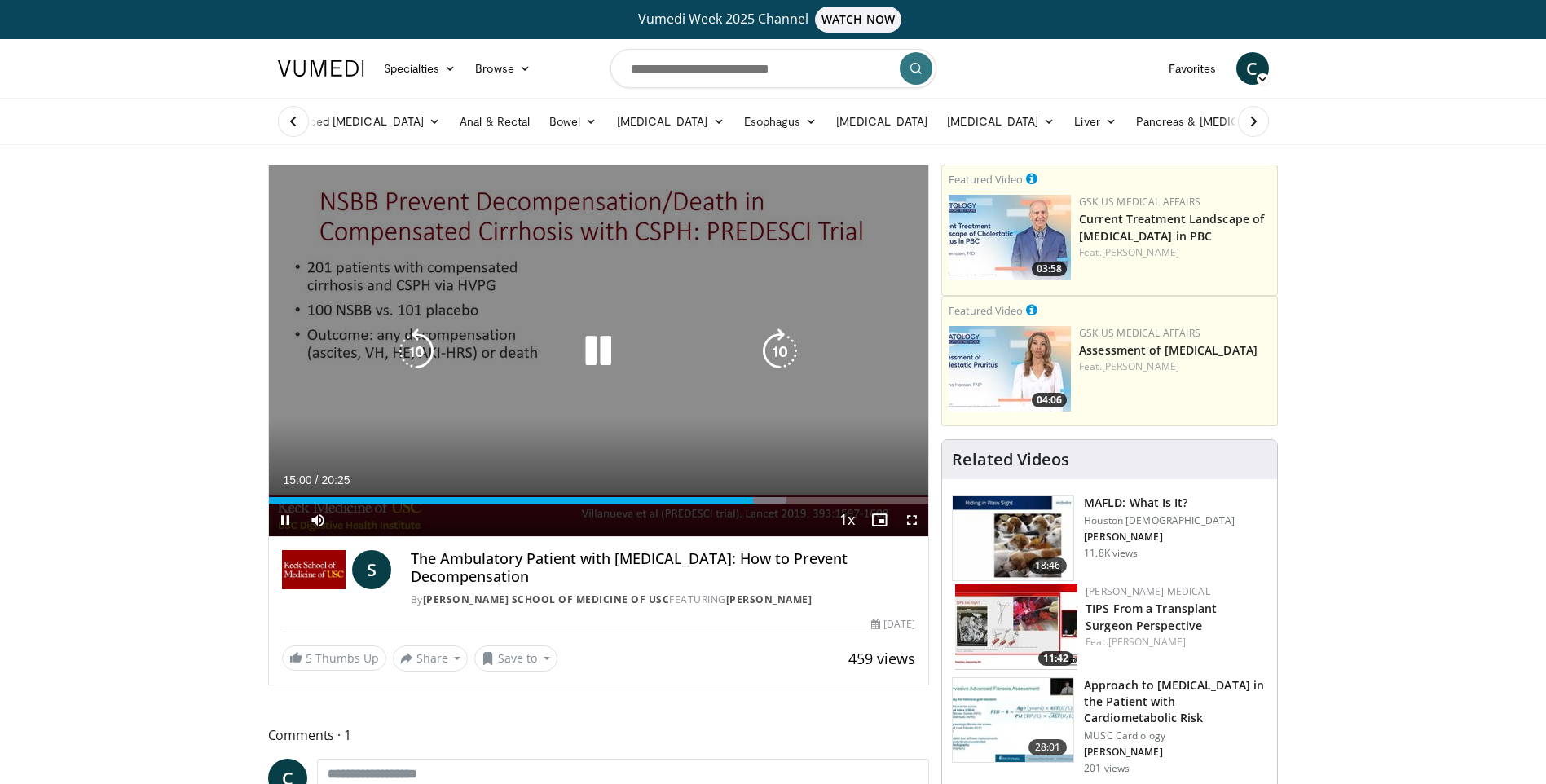
click at [596, 340] on icon "Video Player" at bounding box center [598, 351] width 46 height 46
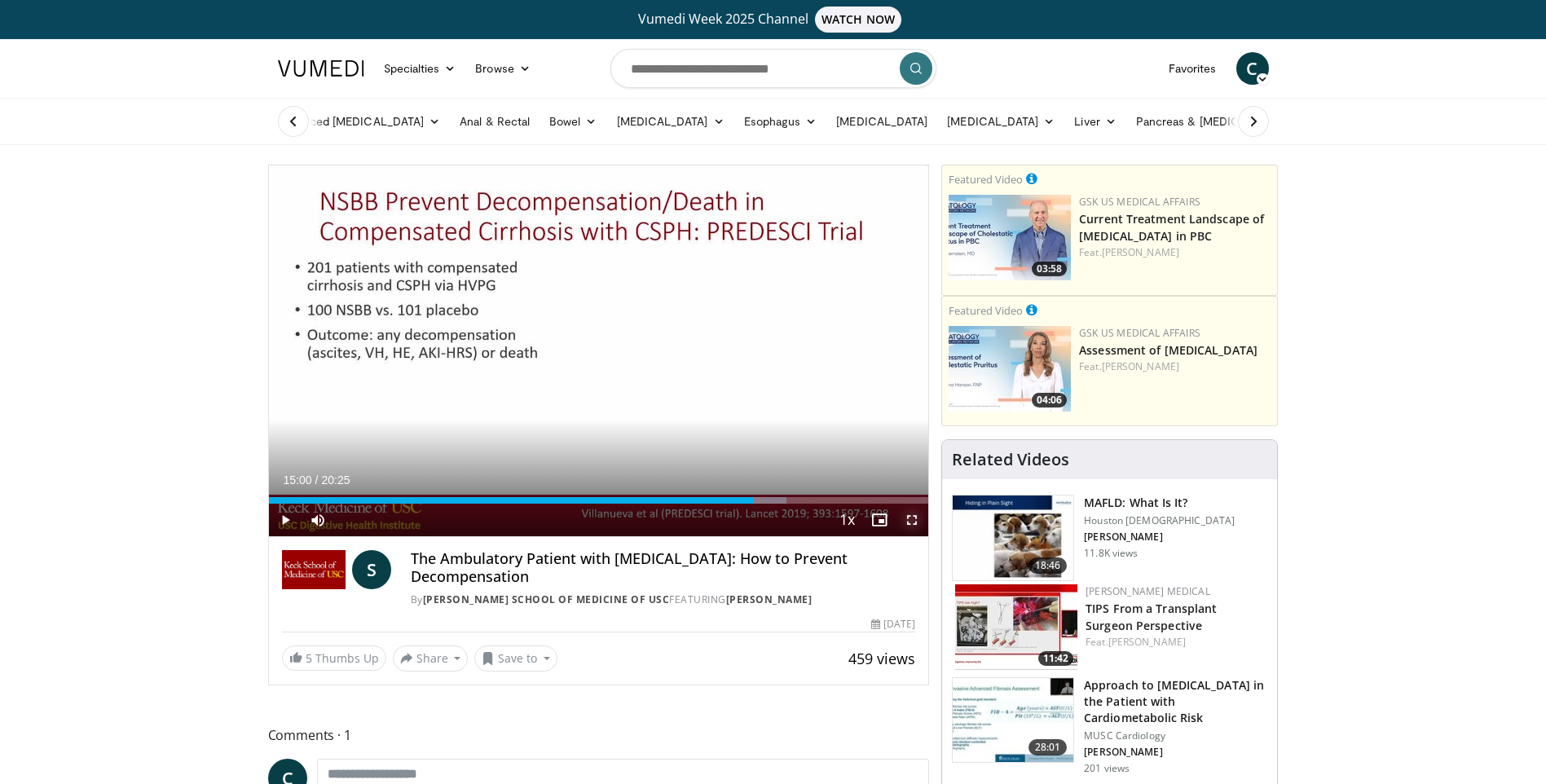
click at [914, 525] on span "Video Player" at bounding box center [912, 519] width 32 height 32
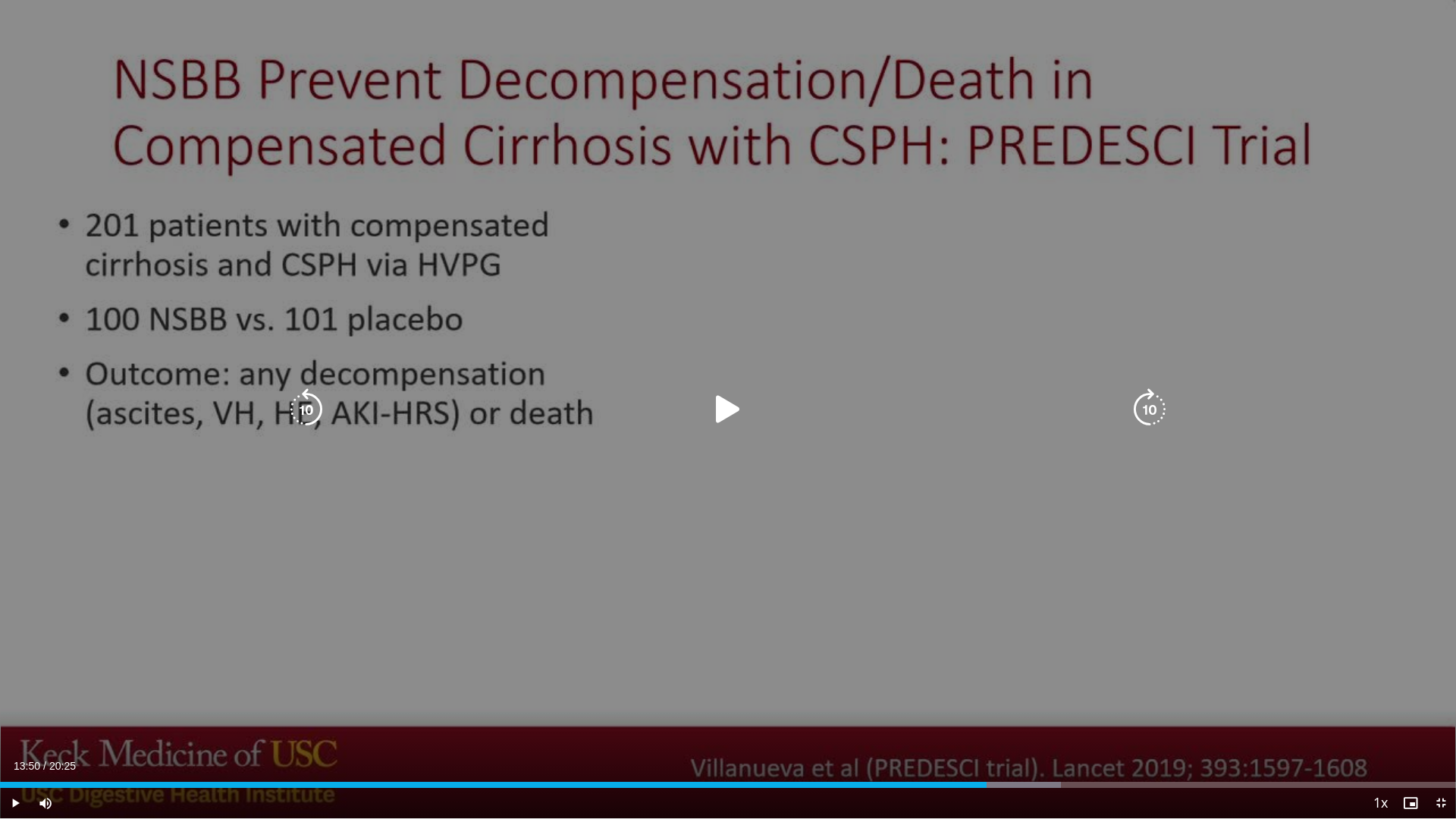
click at [727, 414] on icon "Video Player" at bounding box center [728, 410] width 42 height 42
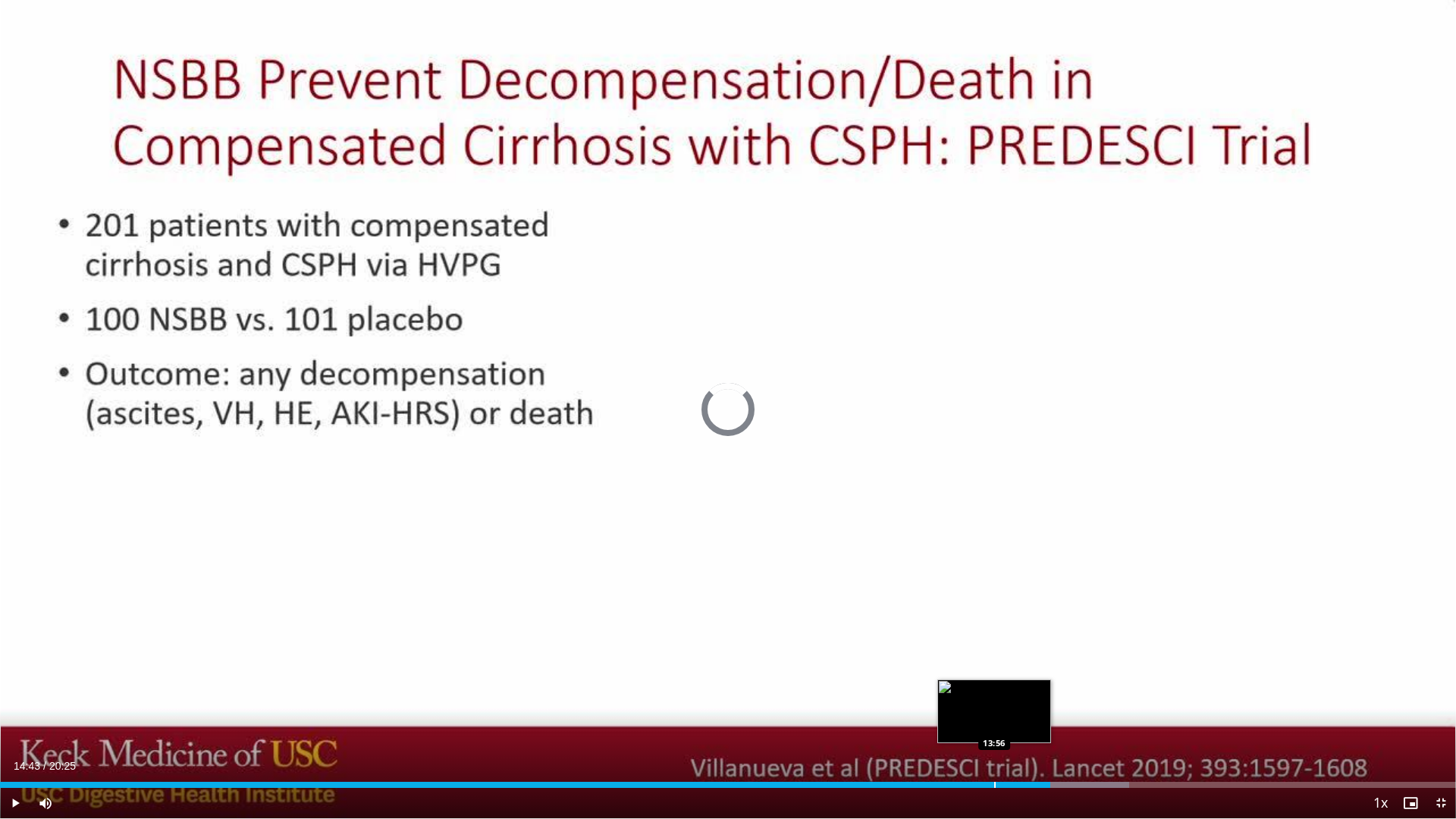
click at [994, 729] on div "Progress Bar" at bounding box center [995, 785] width 2 height 6
click at [966, 729] on div "Progress Bar" at bounding box center [967, 785] width 2 height 6
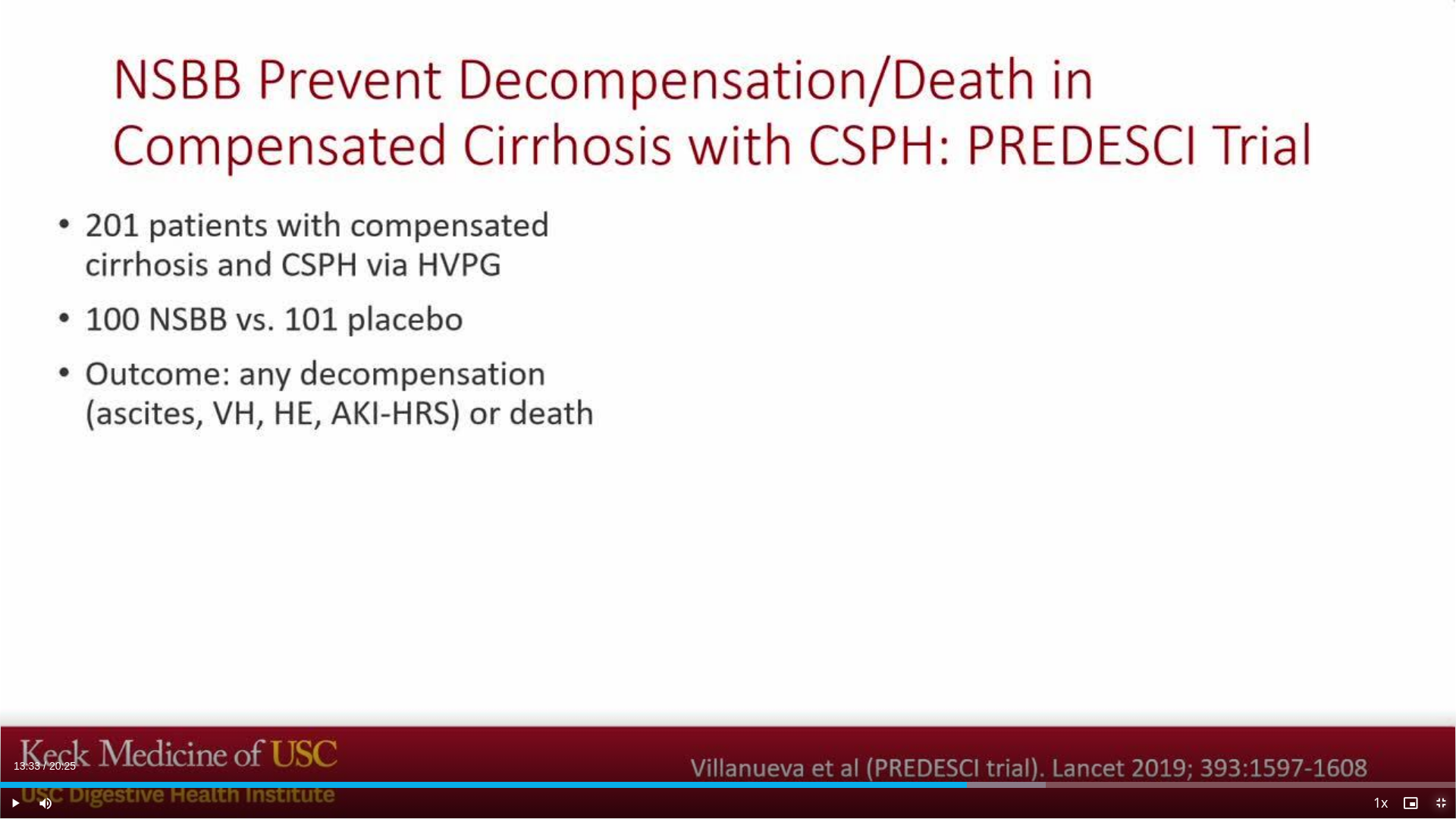
click at [1443, 729] on span "Video Player" at bounding box center [1440, 803] width 30 height 30
